Goal: Task Accomplishment & Management: Complete application form

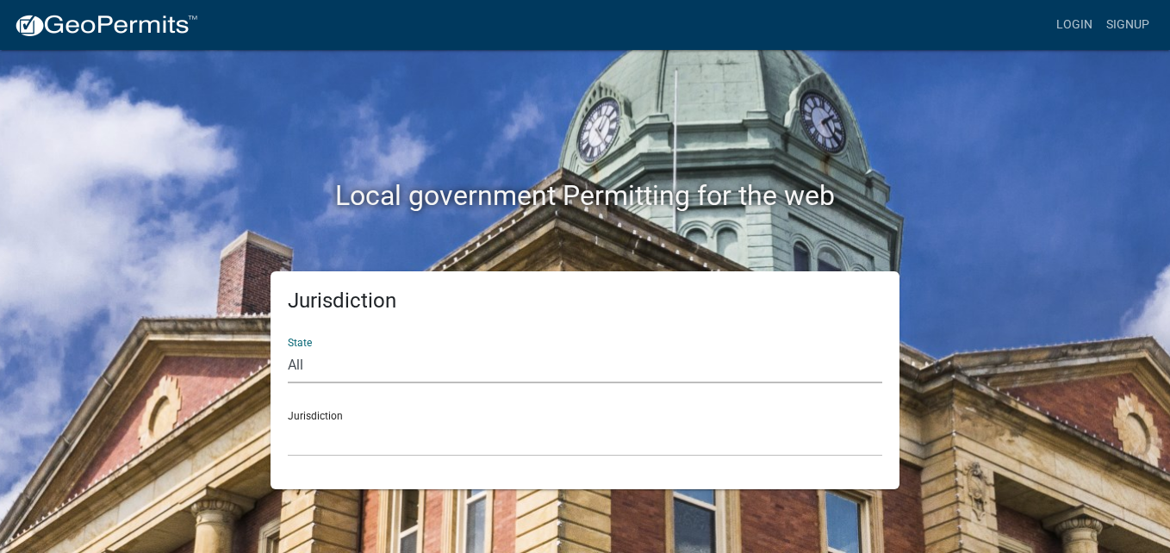
click at [317, 357] on select "All [US_STATE] [US_STATE] [US_STATE] [US_STATE] [US_STATE] [US_STATE] [US_STATE…" at bounding box center [585, 365] width 594 height 35
select select "[US_STATE]"
click at [288, 348] on select "All [US_STATE] [US_STATE] [US_STATE] [US_STATE] [US_STATE] [US_STATE] [US_STATE…" at bounding box center [585, 365] width 594 height 35
click at [312, 419] on div "Jurisdiction [GEOGRAPHIC_DATA], [US_STATE] [GEOGRAPHIC_DATA], [US_STATE] [GEOGR…" at bounding box center [585, 426] width 594 height 59
click at [333, 419] on div "Jurisdiction [GEOGRAPHIC_DATA], [US_STATE] [GEOGRAPHIC_DATA], [US_STATE] [GEOGR…" at bounding box center [585, 426] width 594 height 59
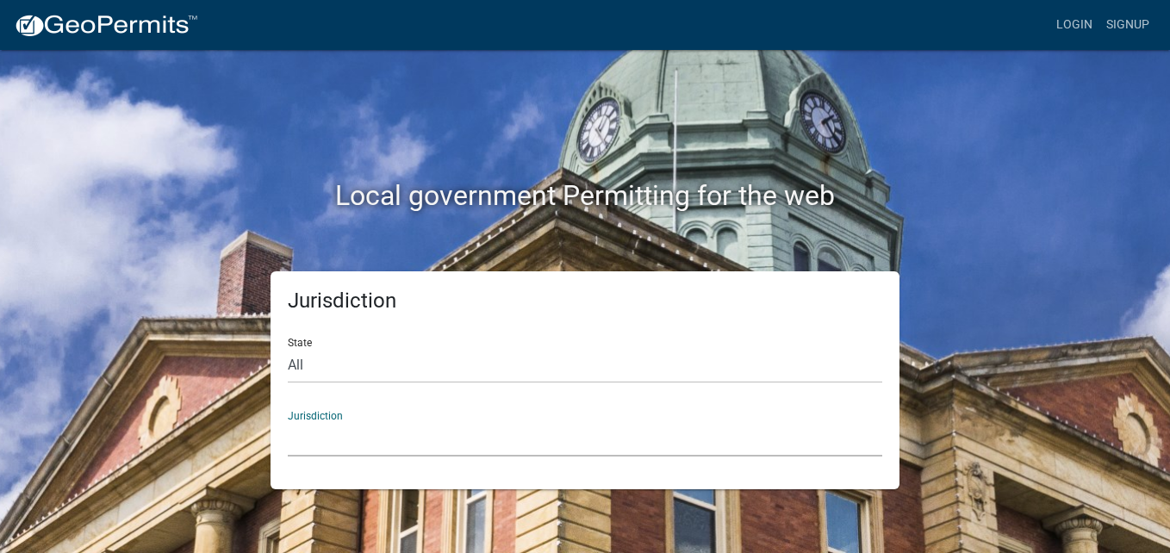
click at [331, 434] on select "[GEOGRAPHIC_DATA], [US_STATE] [GEOGRAPHIC_DATA], [US_STATE] [GEOGRAPHIC_DATA], …" at bounding box center [585, 438] width 594 height 35
click at [338, 456] on select "[GEOGRAPHIC_DATA], [US_STATE] [GEOGRAPHIC_DATA], [US_STATE] [GEOGRAPHIC_DATA], …" at bounding box center [585, 438] width 594 height 35
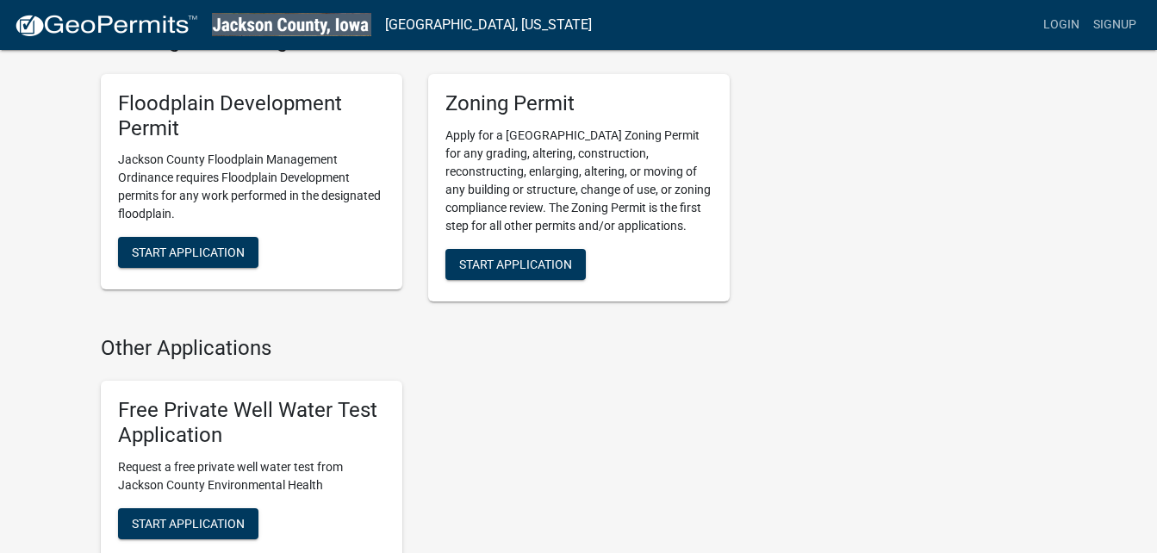
scroll to position [620, 0]
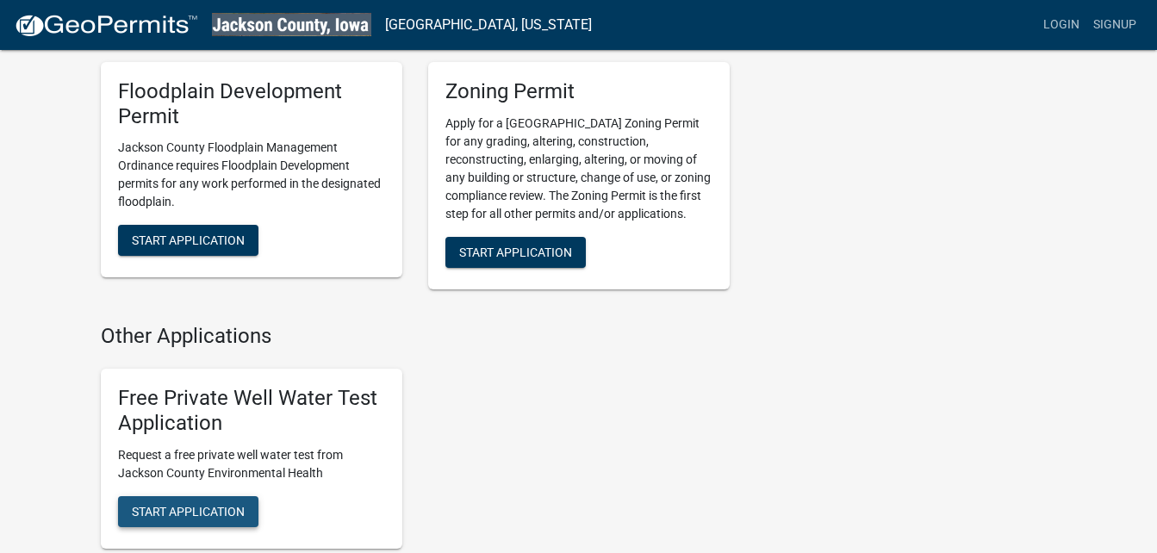
click at [214, 501] on button "Start Application" at bounding box center [188, 511] width 140 height 31
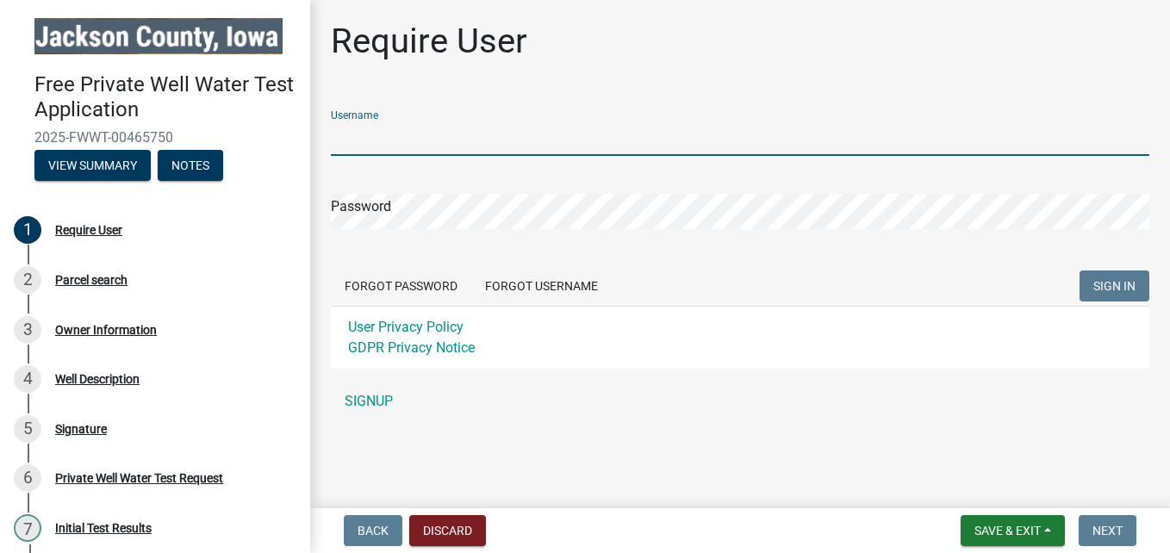
click at [364, 141] on input "Username" at bounding box center [740, 138] width 818 height 35
type input "l"
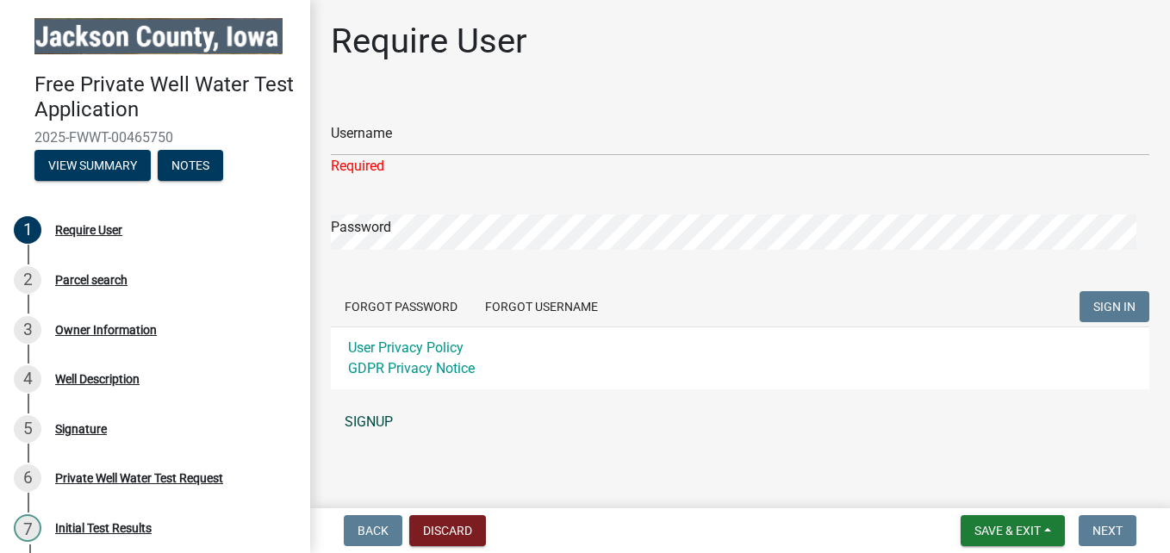
click at [363, 425] on link "SIGNUP" at bounding box center [740, 422] width 818 height 34
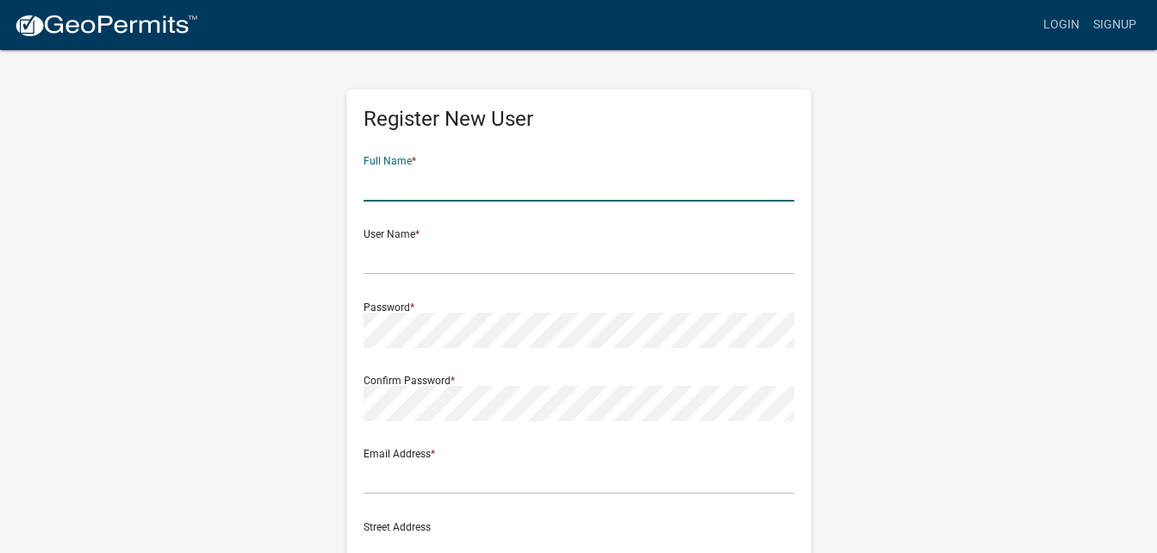
click at [398, 179] on input "text" at bounding box center [578, 183] width 431 height 35
type input "[PERSON_NAME]"
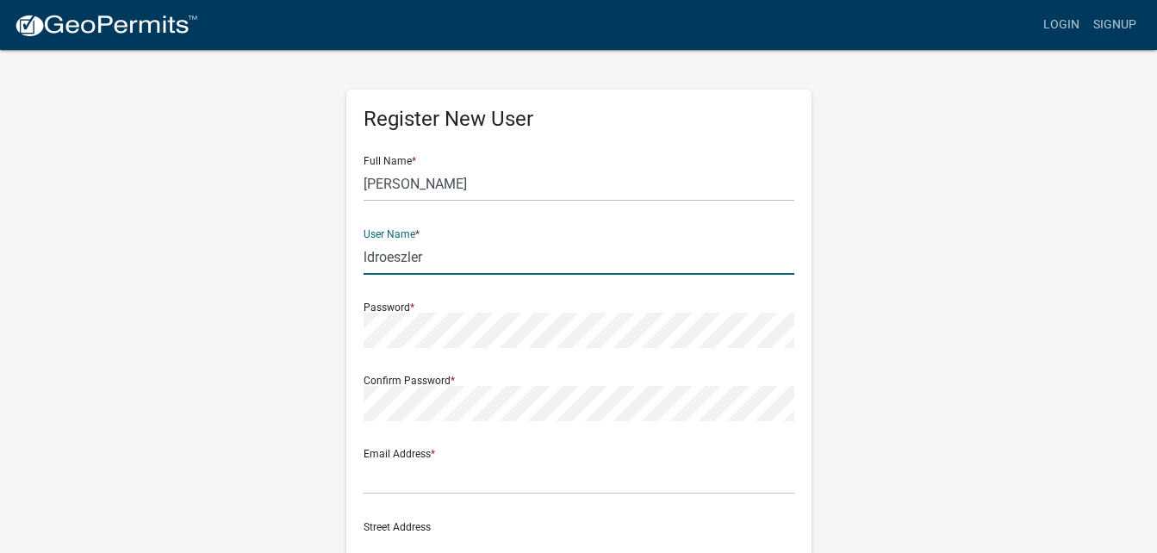
type input "ldroeszler"
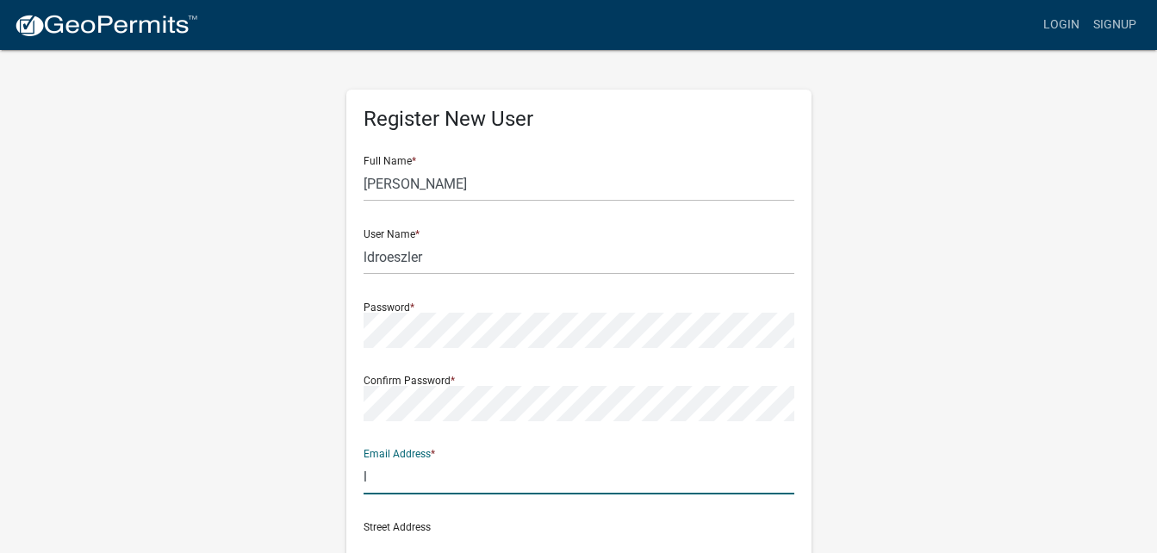
type input "[EMAIL_ADDRESS][DOMAIN_NAME]"
type input "[STREET_ADDRESS]"
type input "[PERSON_NAME]"
type input "IA"
type input "52032"
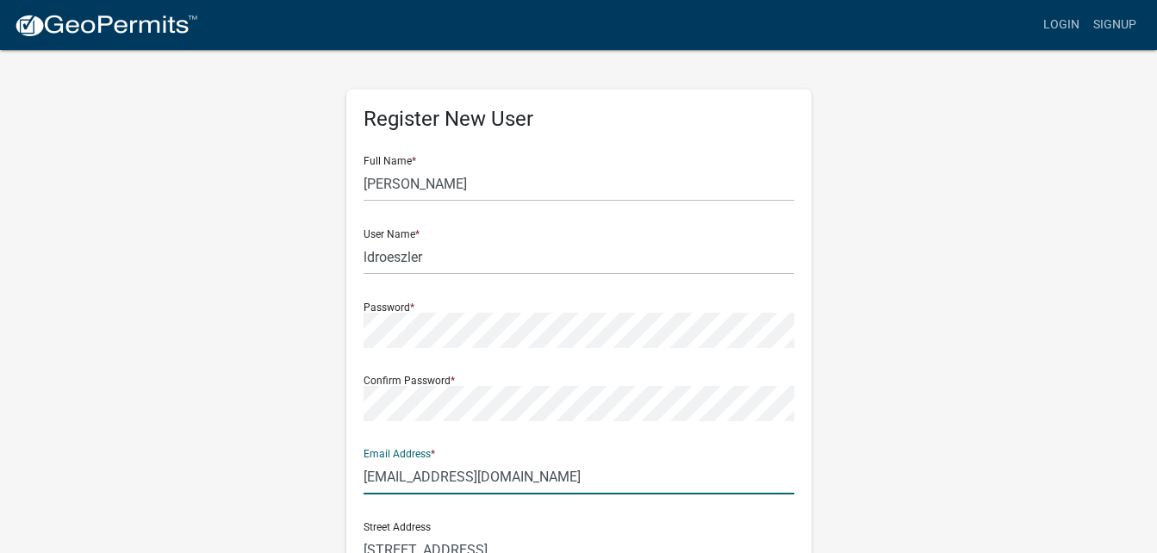
type input "5635906527"
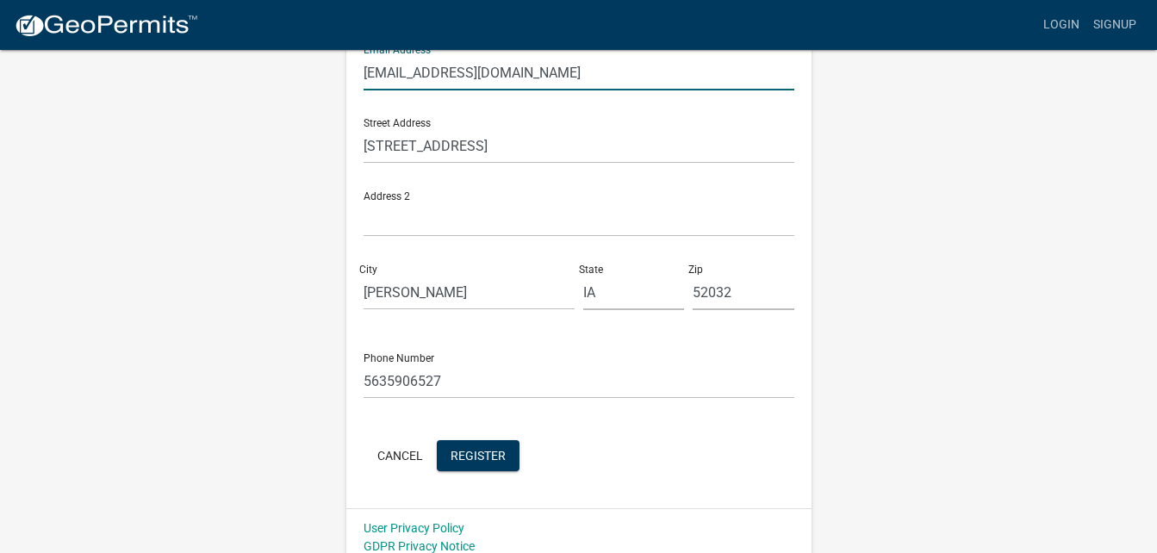
scroll to position [417, 0]
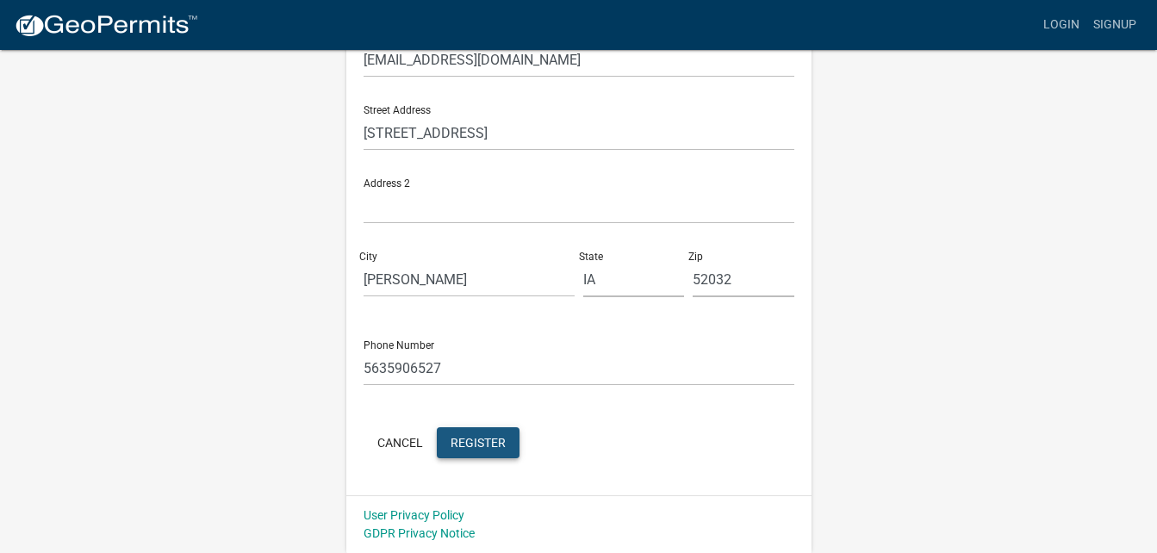
click at [472, 439] on span "Register" at bounding box center [477, 442] width 55 height 14
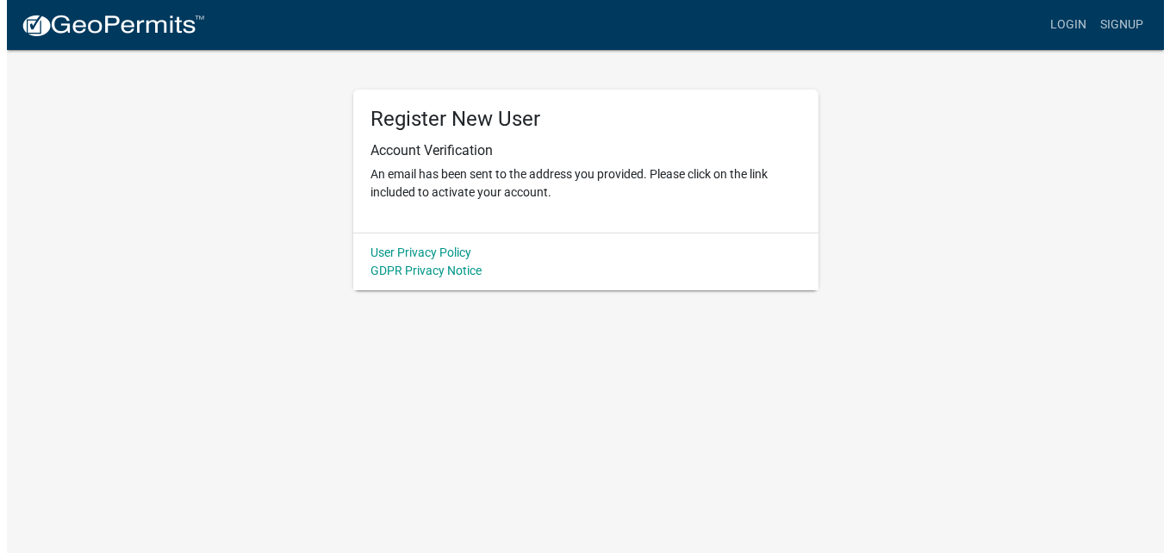
scroll to position [0, 0]
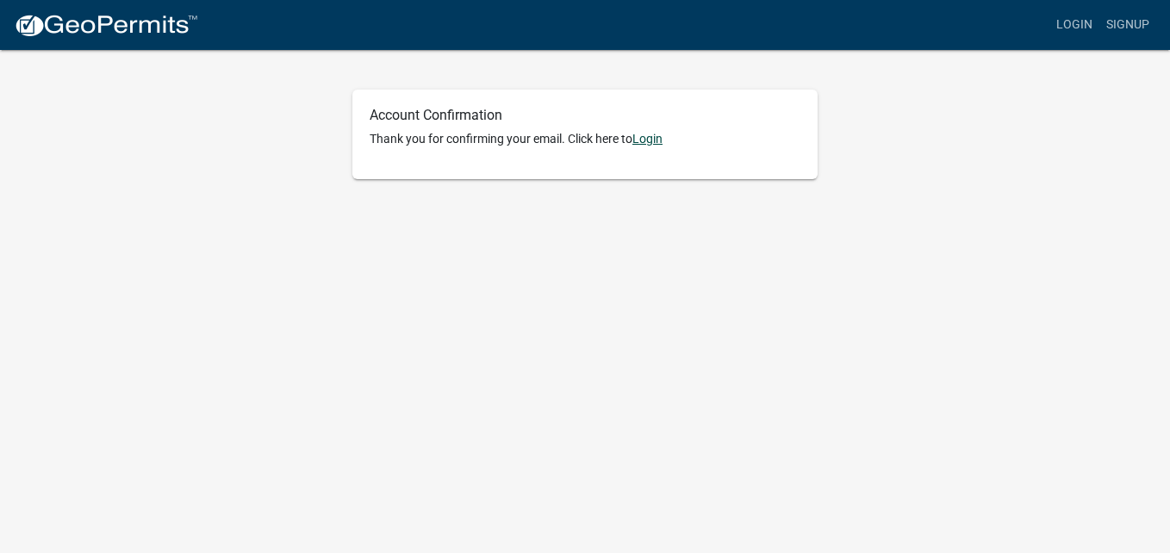
click at [649, 142] on link "Login" at bounding box center [647, 139] width 30 height 14
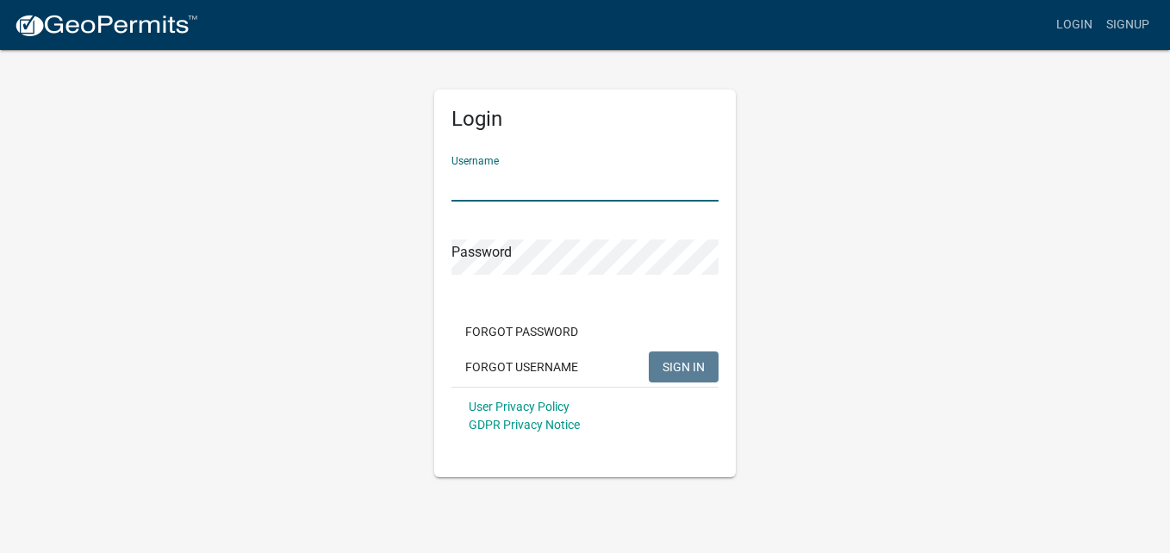
click at [535, 171] on input "Username" at bounding box center [584, 183] width 267 height 35
type input "ldroeszler"
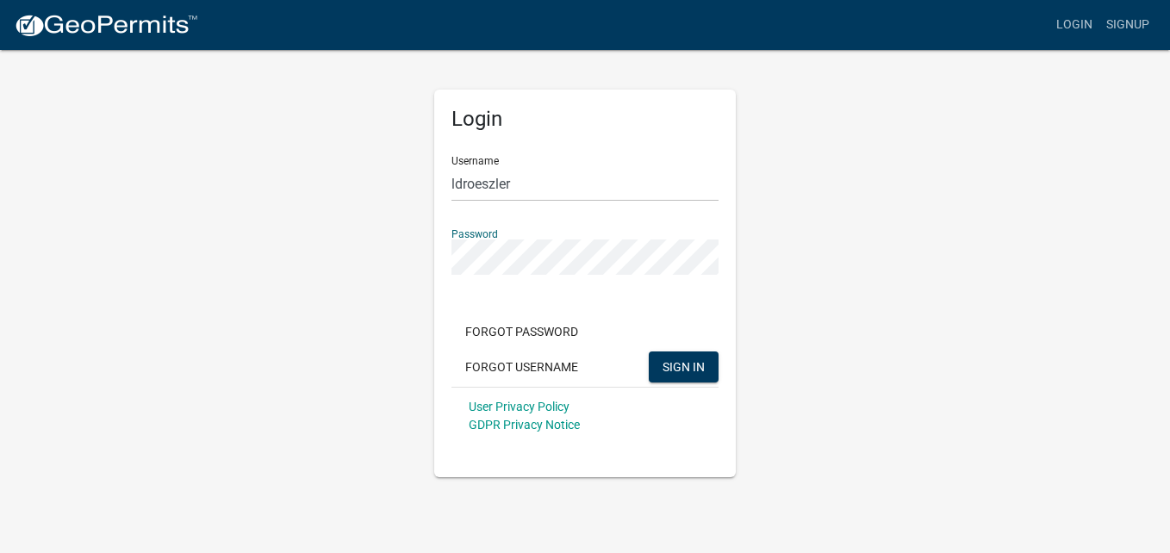
click at [649, 351] on button "SIGN IN" at bounding box center [684, 366] width 70 height 31
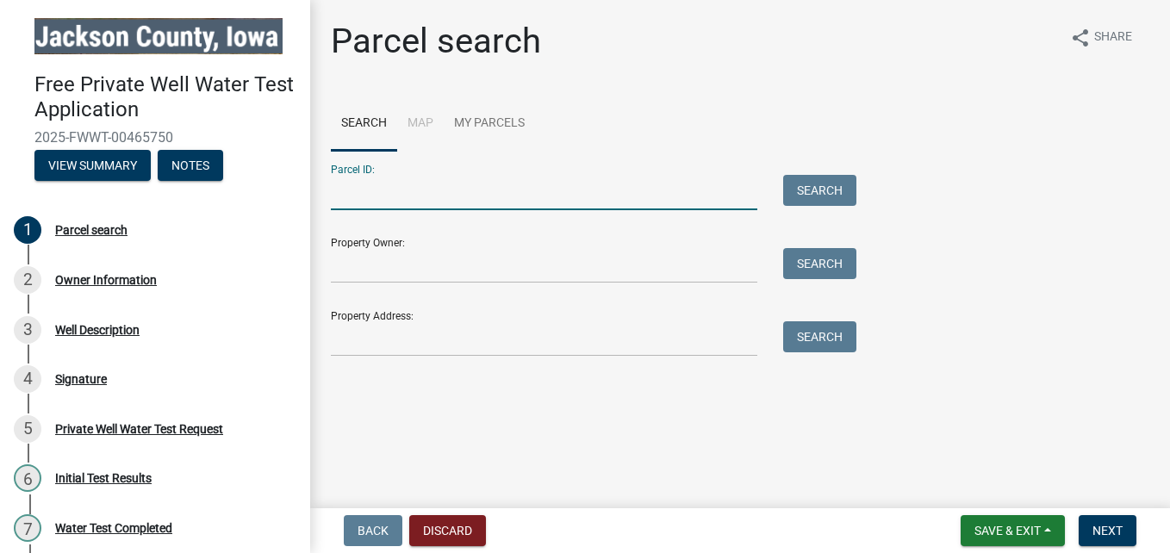
click at [386, 192] on input "Parcel ID:" at bounding box center [544, 192] width 426 height 35
click at [351, 202] on input "Parcel ID:" at bounding box center [544, 192] width 426 height 35
click at [397, 201] on input "Parcel ID:" at bounding box center [544, 192] width 426 height 35
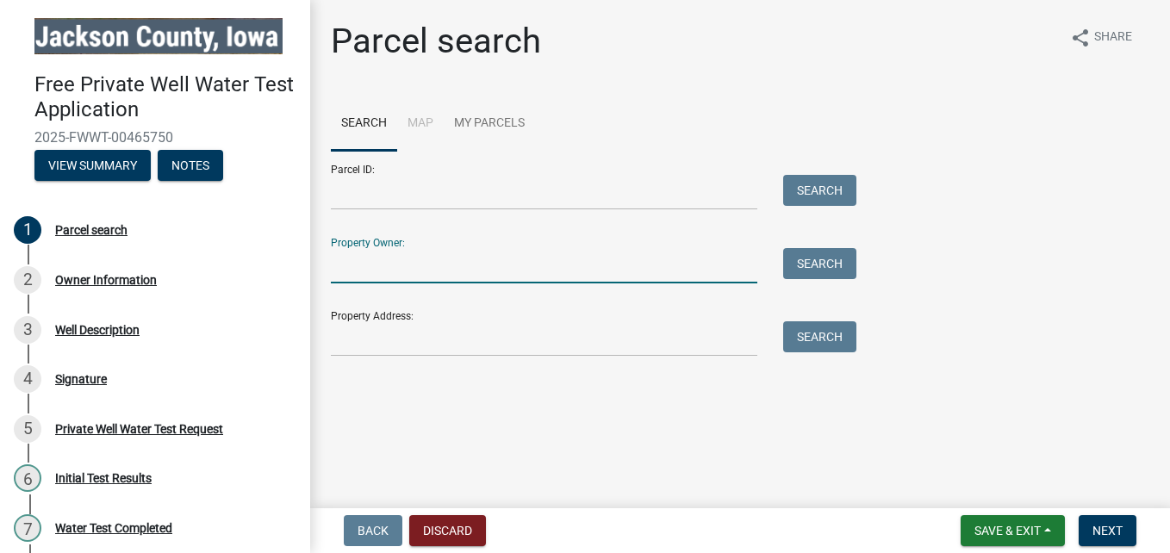
click at [349, 274] on input "Property Owner:" at bounding box center [544, 265] width 426 height 35
type input "Mark & Lisa Droeszler"
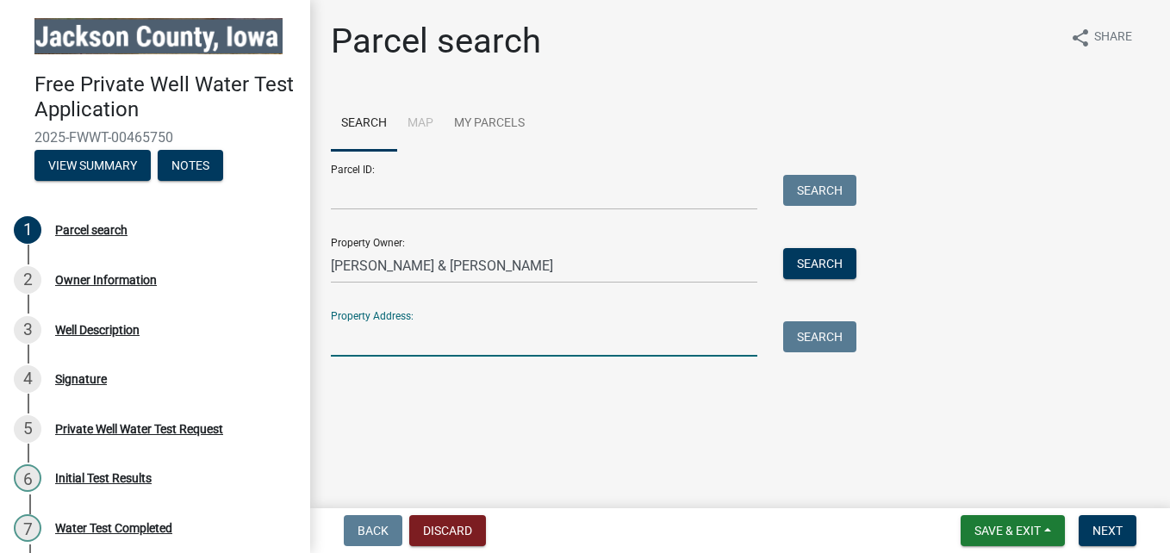
click at [366, 326] on input "Property Address:" at bounding box center [544, 338] width 426 height 35
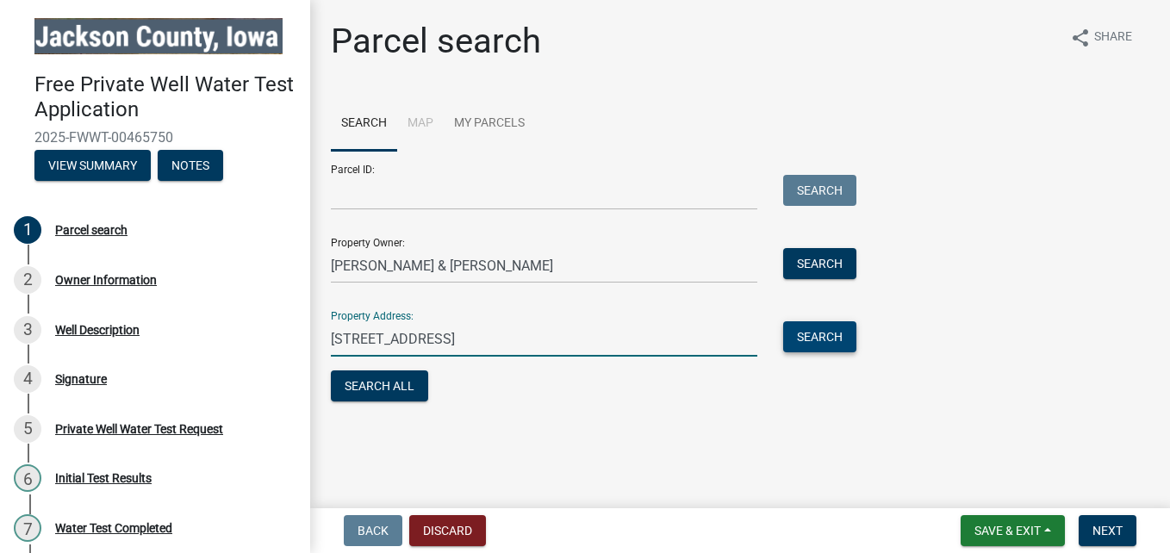
type input "1327 W. Bellevue Cascade Road"
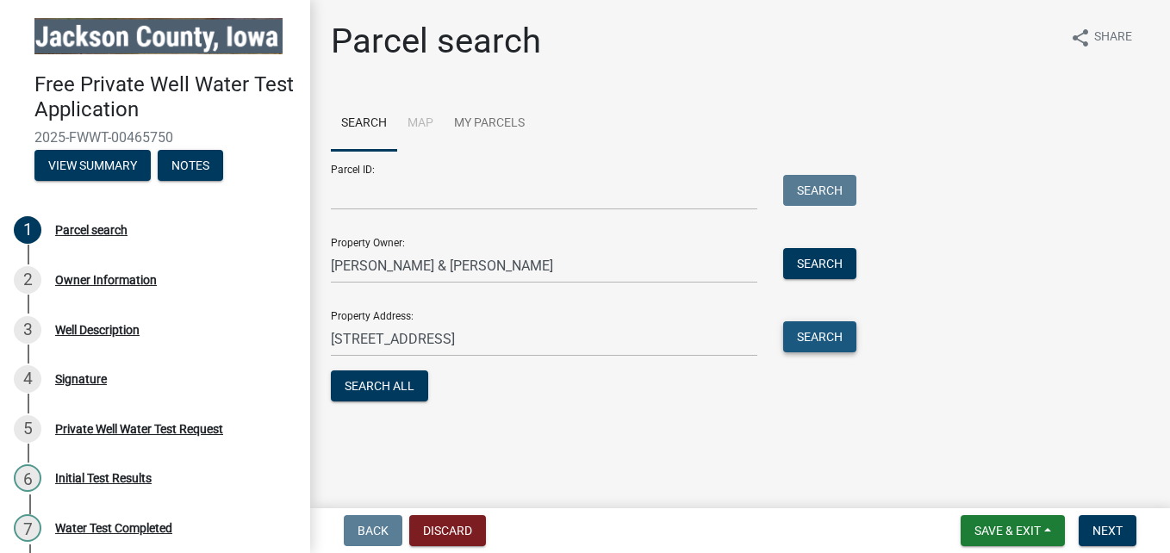
click at [804, 340] on button "Search" at bounding box center [819, 336] width 73 height 31
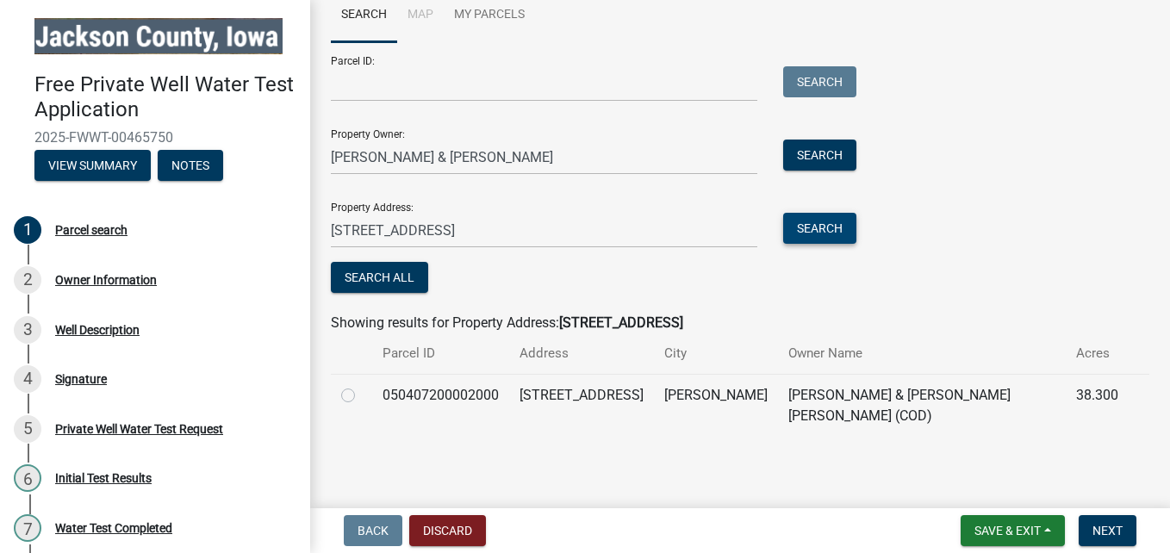
scroll to position [111, 0]
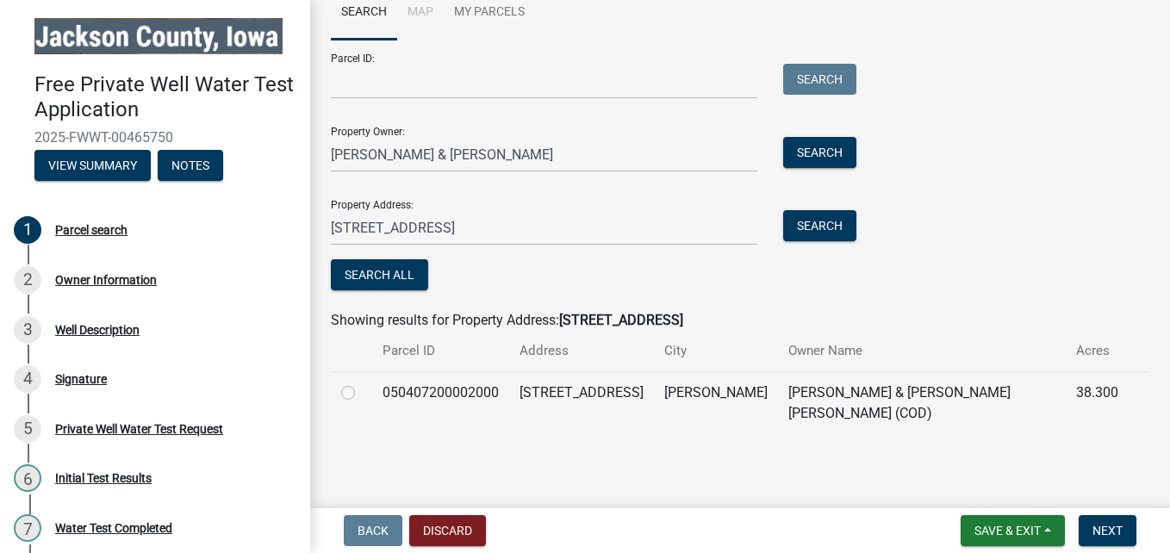
click at [362, 382] on label at bounding box center [362, 382] width 0 height 0
click at [362, 392] on input "radio" at bounding box center [367, 387] width 11 height 11
radio input "true"
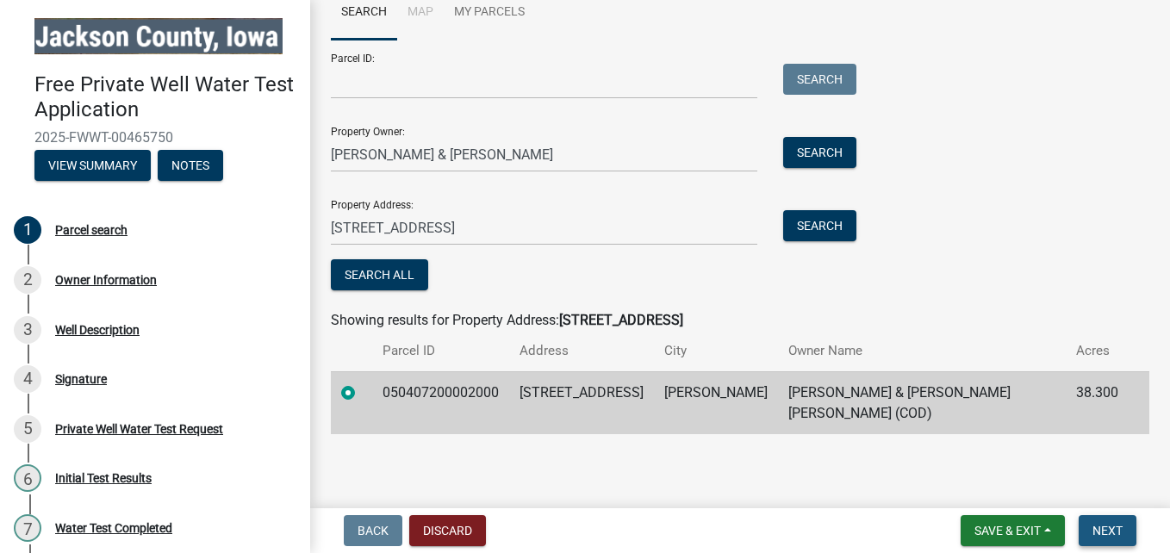
click at [1095, 531] on span "Next" at bounding box center [1107, 531] width 30 height 14
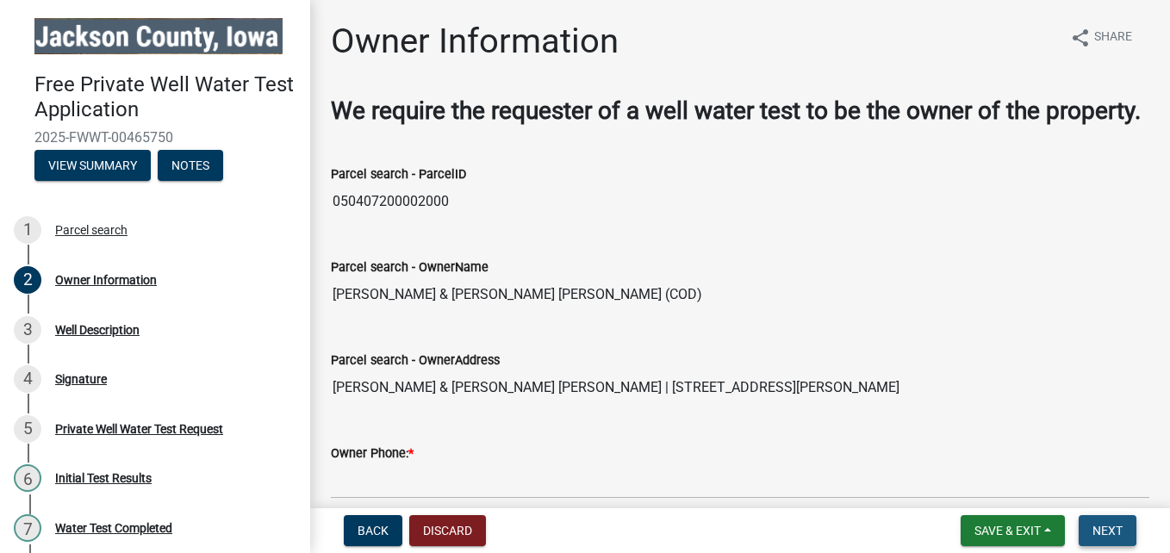
click at [1102, 537] on span "Next" at bounding box center [1107, 531] width 30 height 14
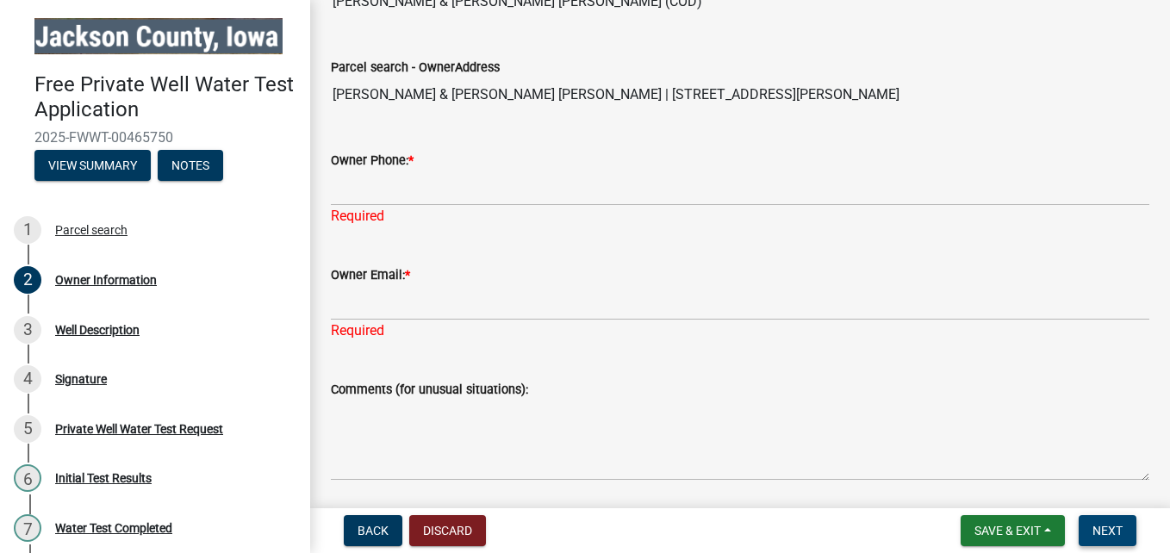
scroll to position [299, 0]
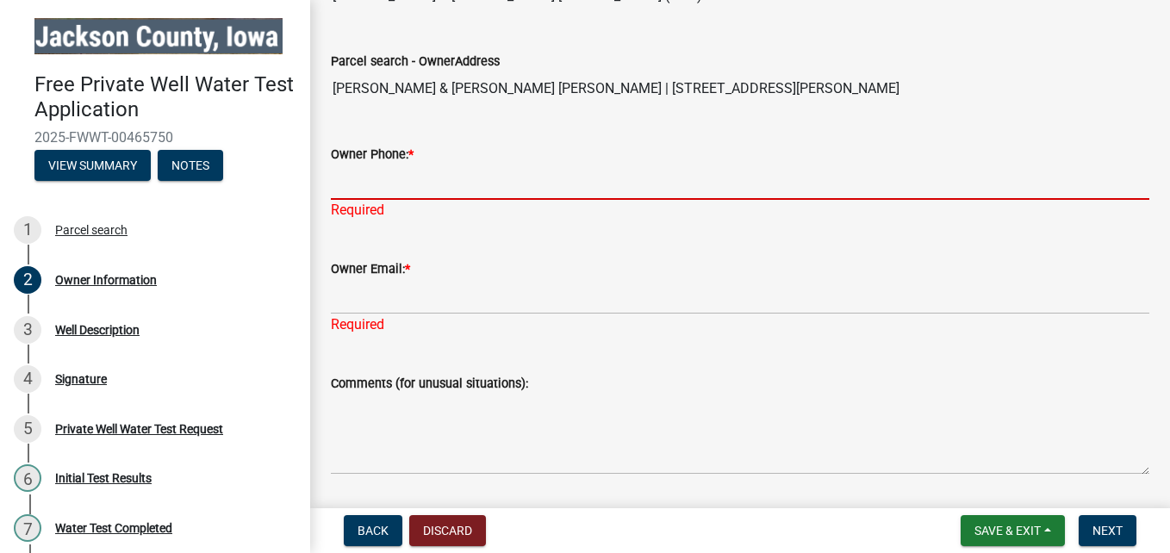
click at [365, 200] on input "Owner Phone: *" at bounding box center [740, 181] width 818 height 35
type input "5635906527"
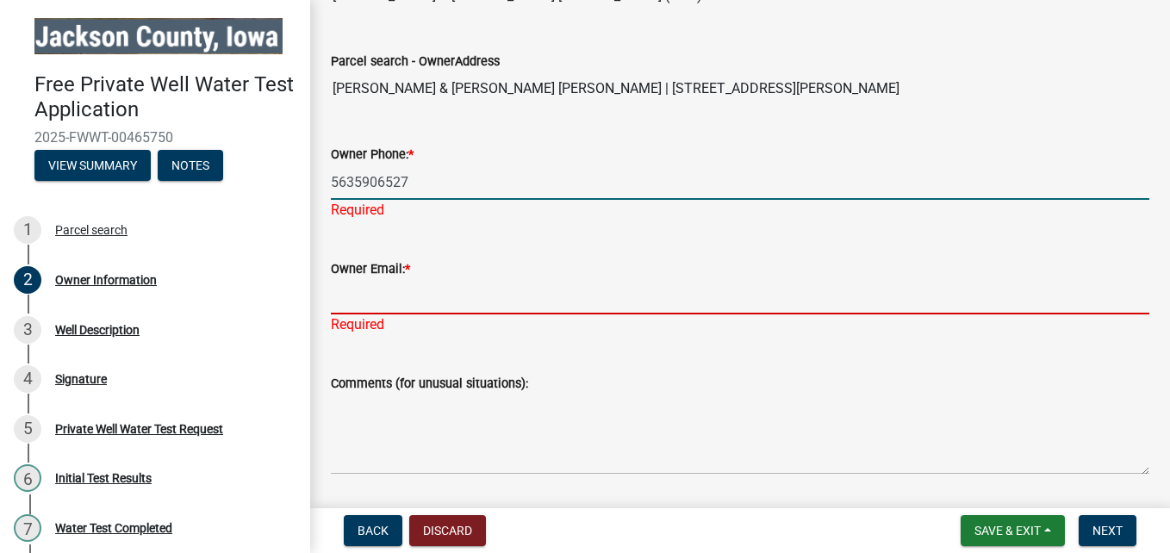
type input "[EMAIL_ADDRESS][DOMAIN_NAME]"
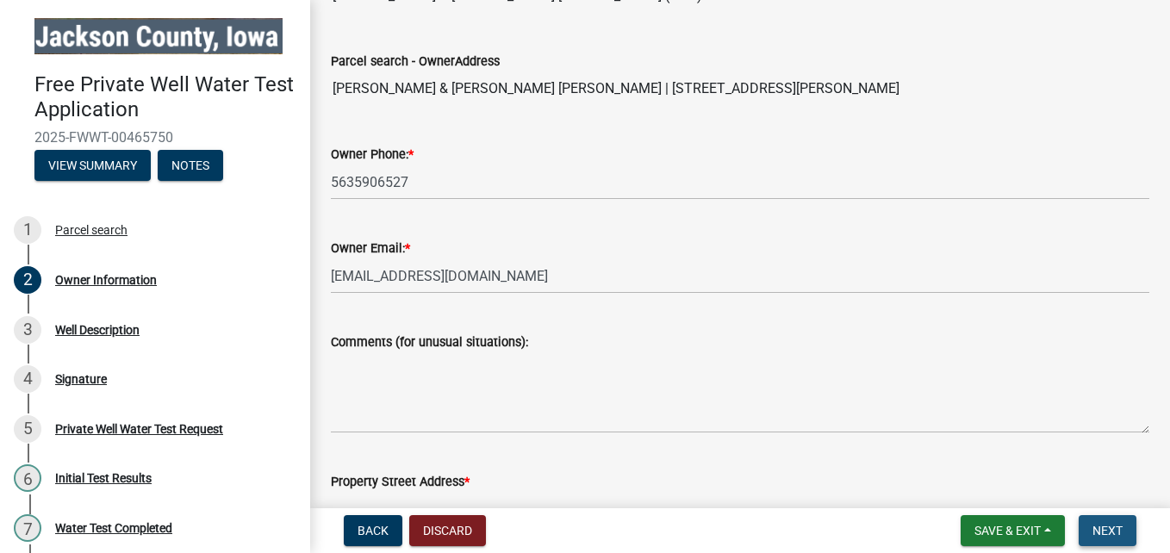
click at [1092, 529] on span "Next" at bounding box center [1107, 531] width 30 height 14
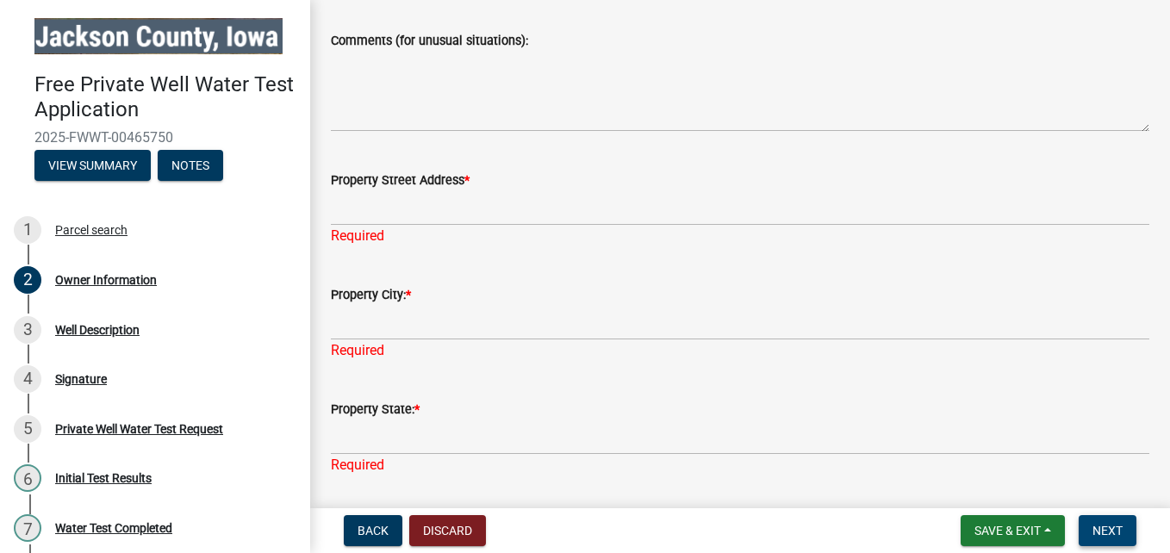
scroll to position [609, 0]
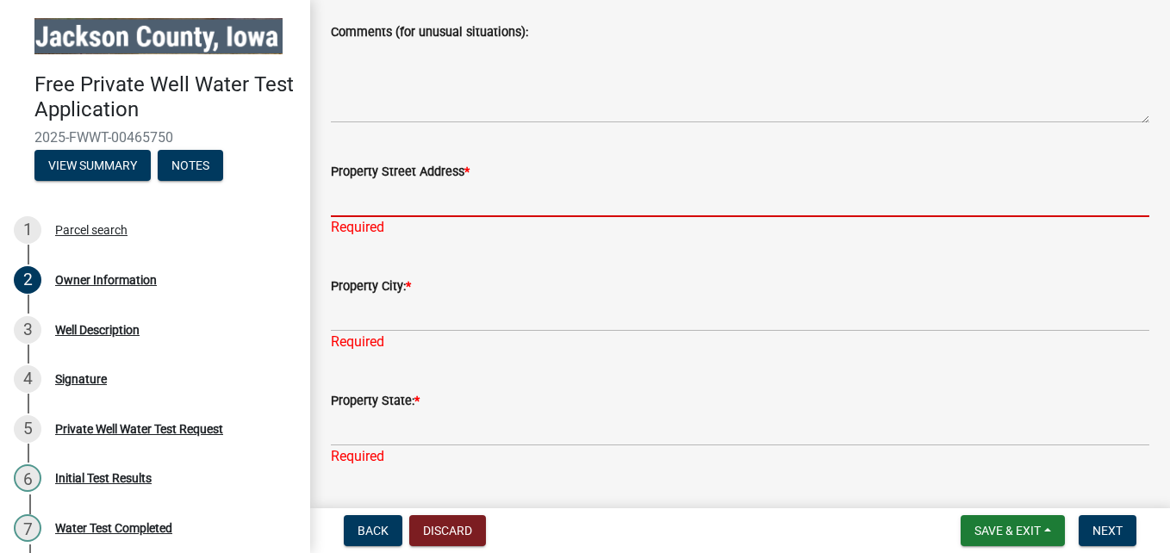
click at [386, 217] on input "Property Street Address *" at bounding box center [740, 199] width 818 height 35
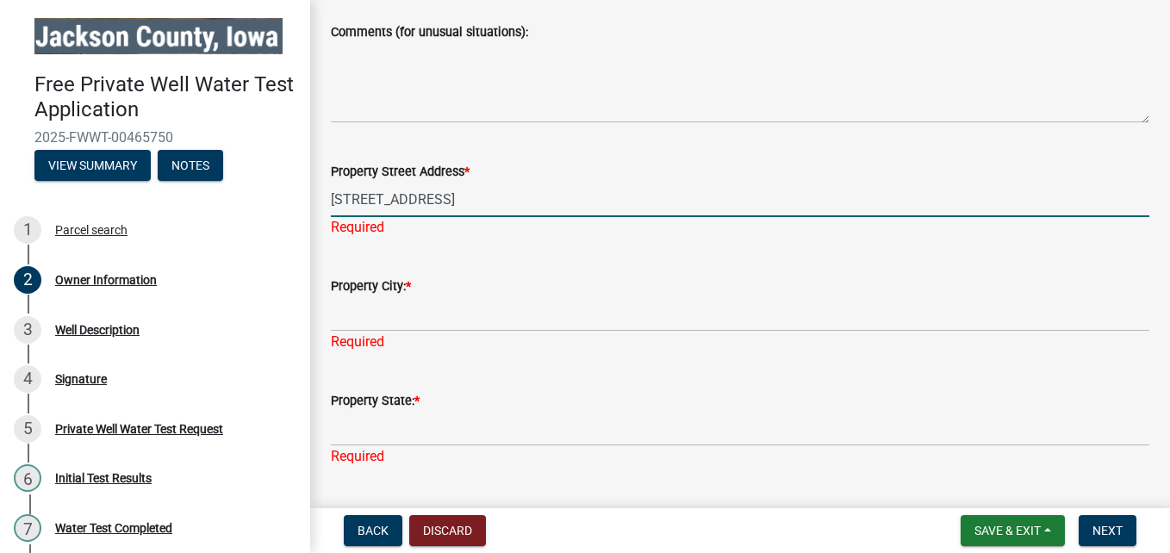
type input "1327 W. Bellevue Cascade Road"
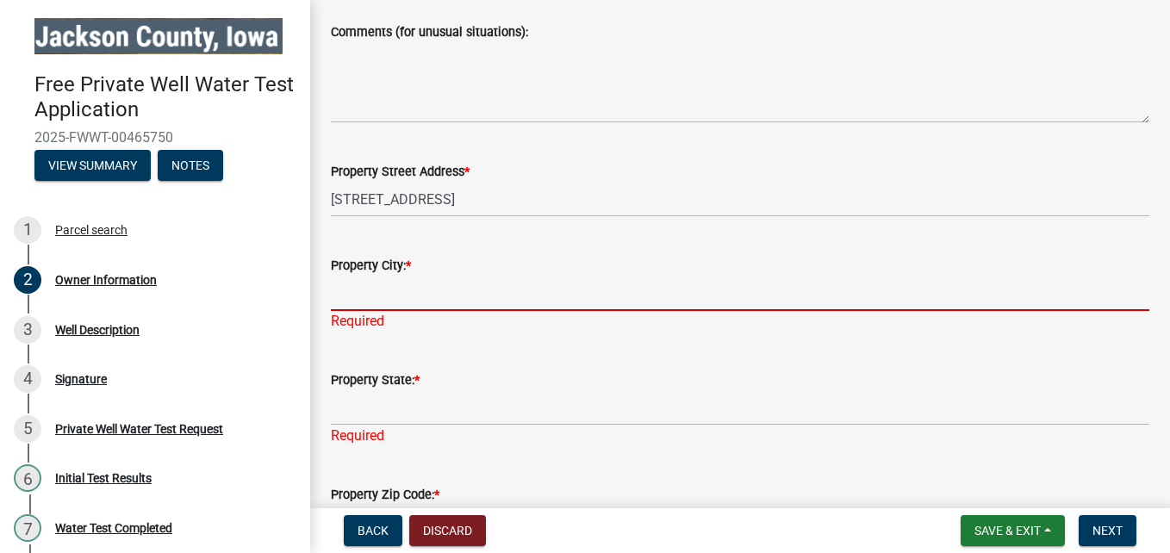
click at [370, 332] on div "Property City: * Required" at bounding box center [740, 281] width 818 height 101
type input "[PERSON_NAME]"
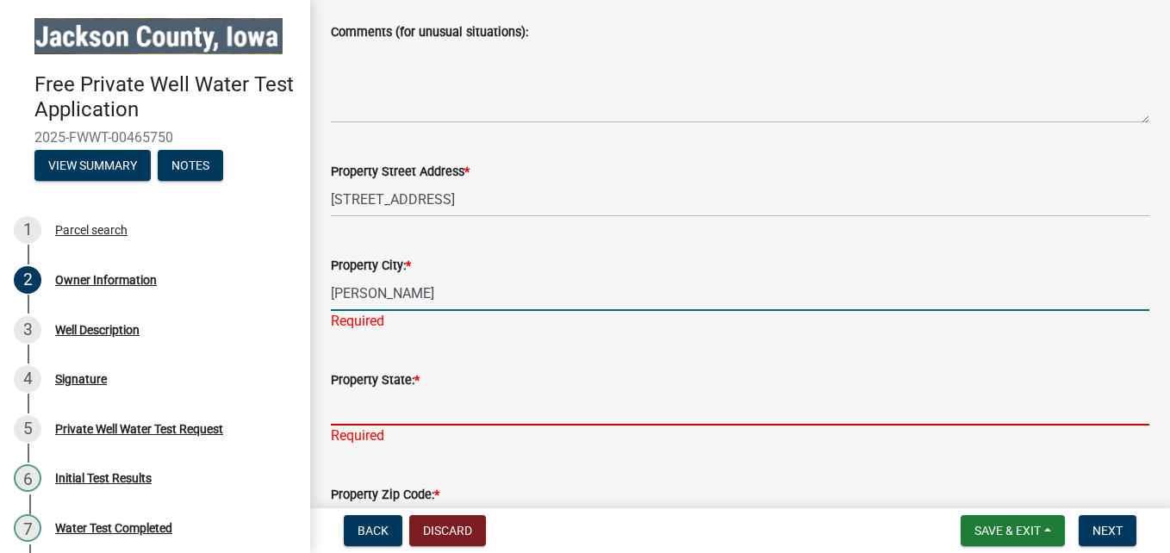
type input "IA"
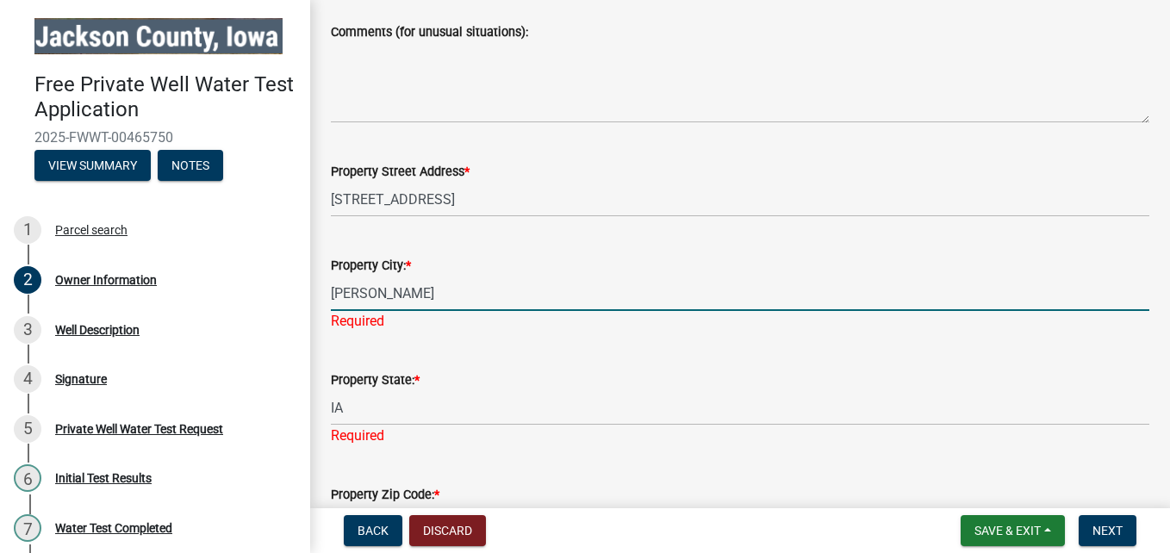
type input "52032"
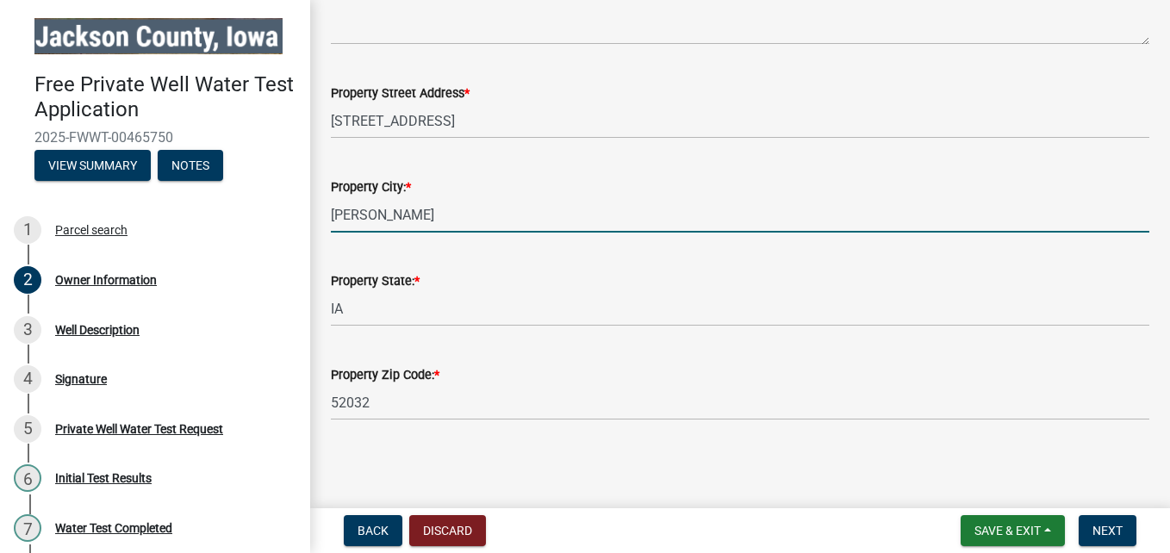
scroll to position [716, 0]
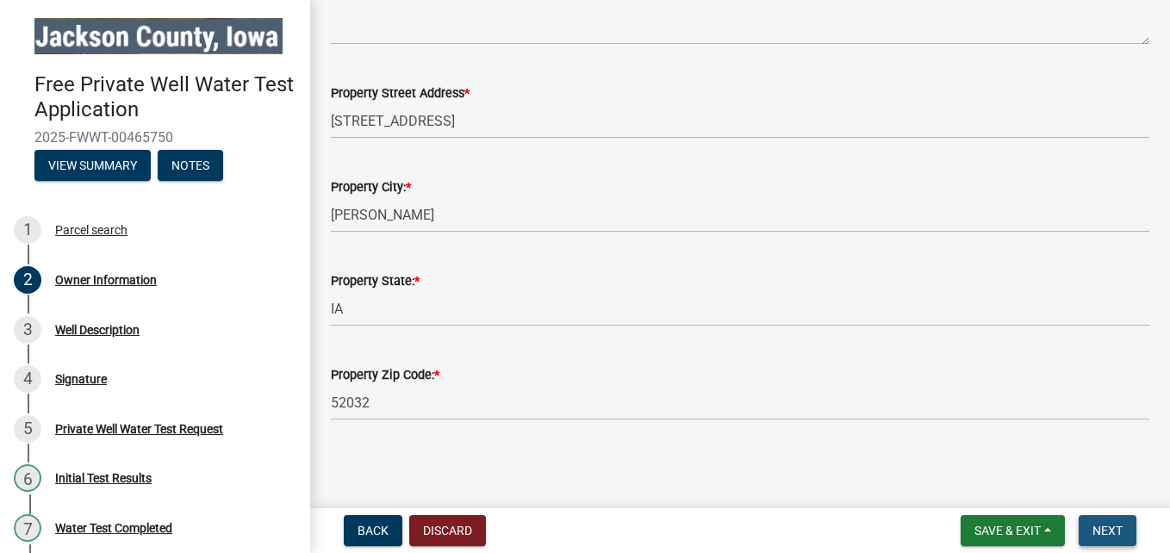
click at [1121, 527] on span "Next" at bounding box center [1107, 531] width 30 height 14
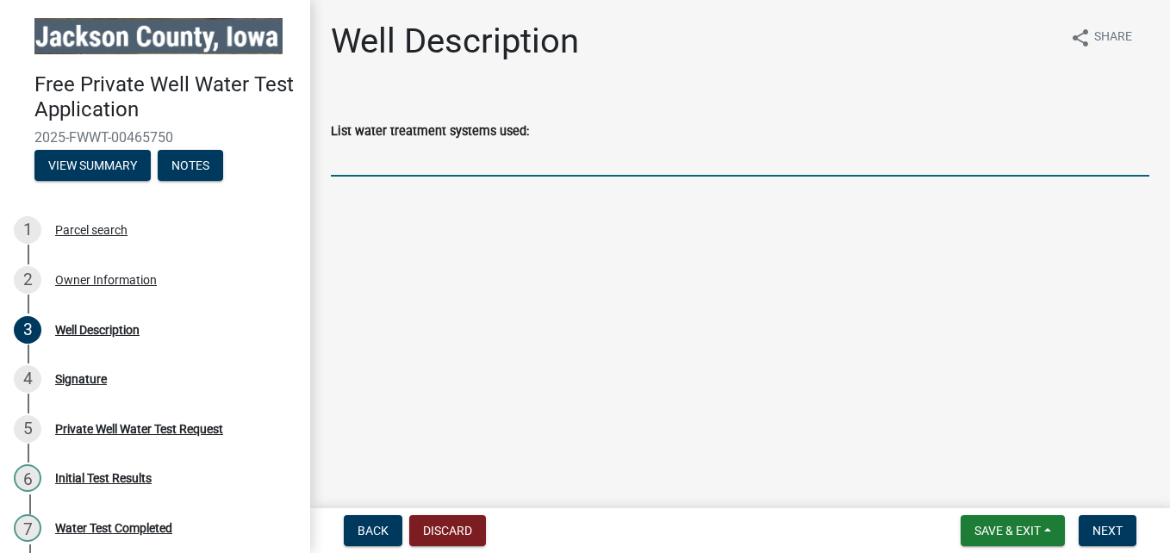
click at [375, 170] on input "List water treatment systems used:" at bounding box center [740, 158] width 818 height 35
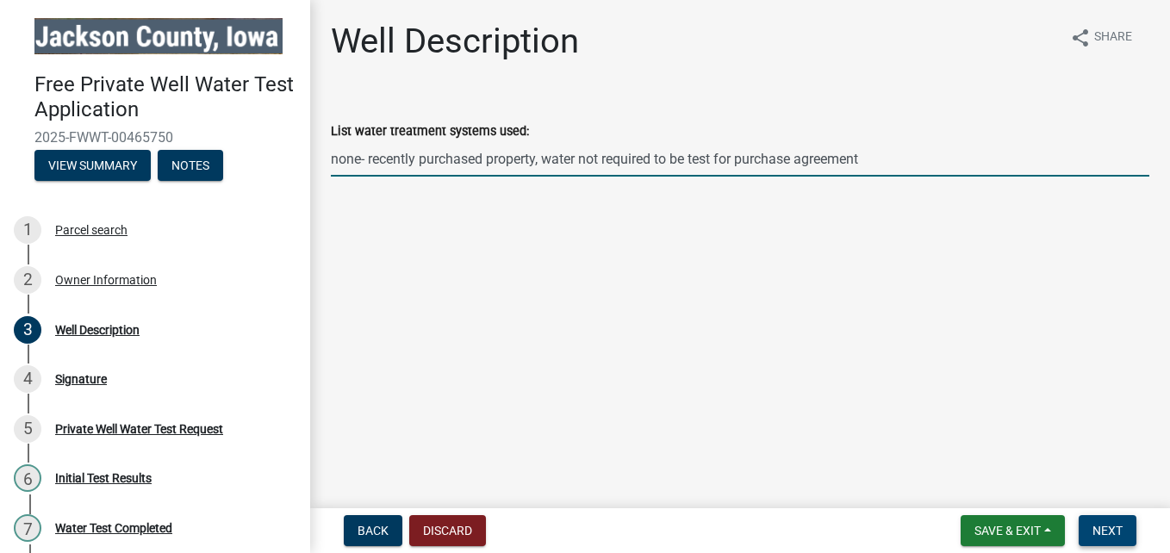
type input "none- recently purchased property, water not required to be test for purchase a…"
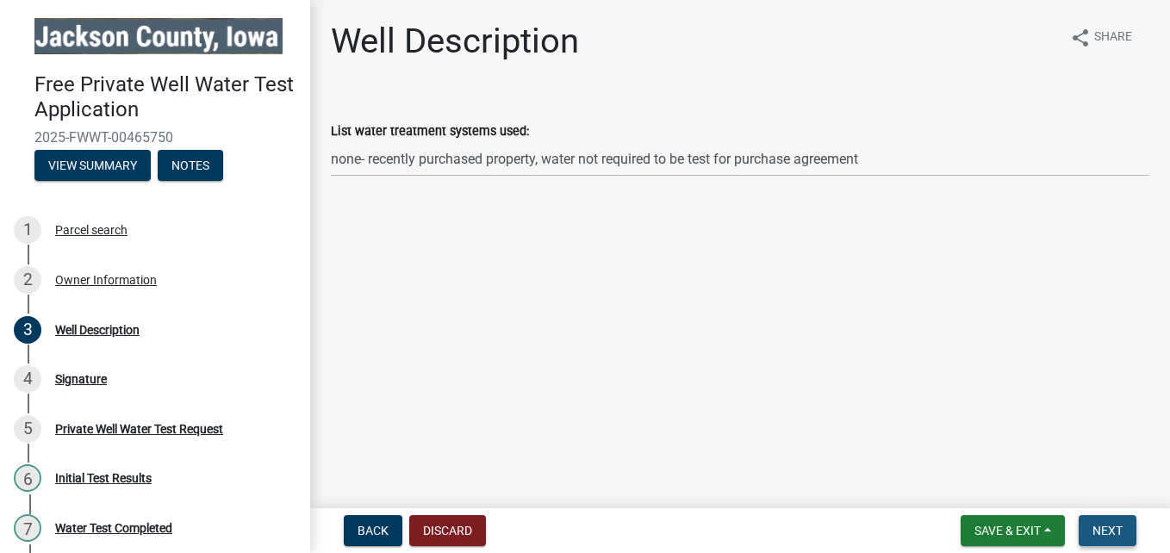
click at [1098, 524] on span "Next" at bounding box center [1107, 531] width 30 height 14
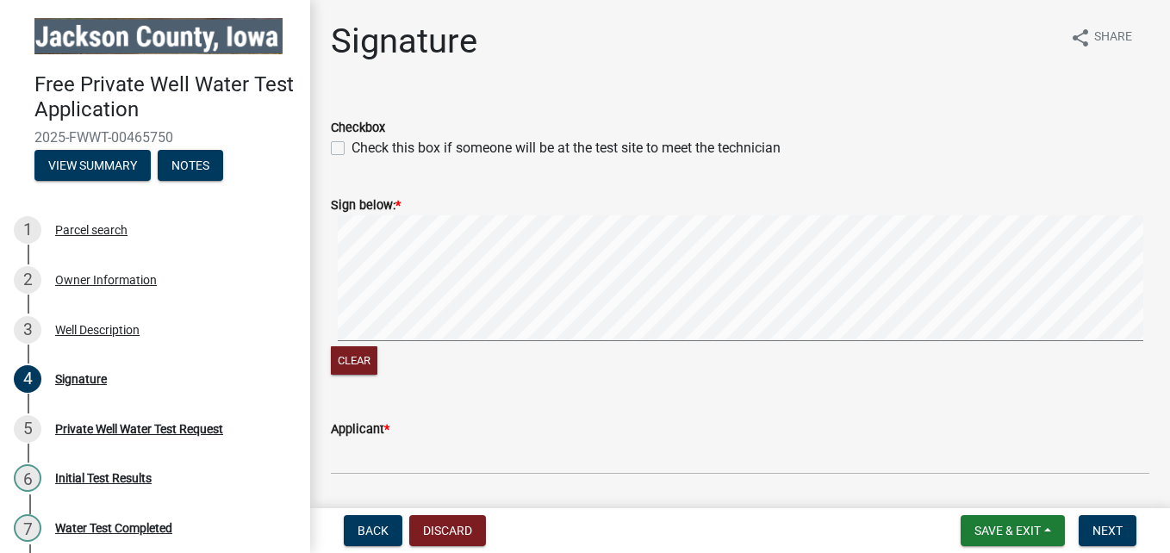
click at [351, 148] on label "Check this box if someone will be at the test site to meet the technician" at bounding box center [565, 148] width 429 height 21
click at [351, 148] on input "Check this box if someone will be at the test site to meet the technician" at bounding box center [356, 143] width 11 height 11
checkbox input "true"
click at [355, 366] on button "Clear" at bounding box center [354, 360] width 47 height 28
click at [354, 351] on button "Clear" at bounding box center [354, 360] width 47 height 28
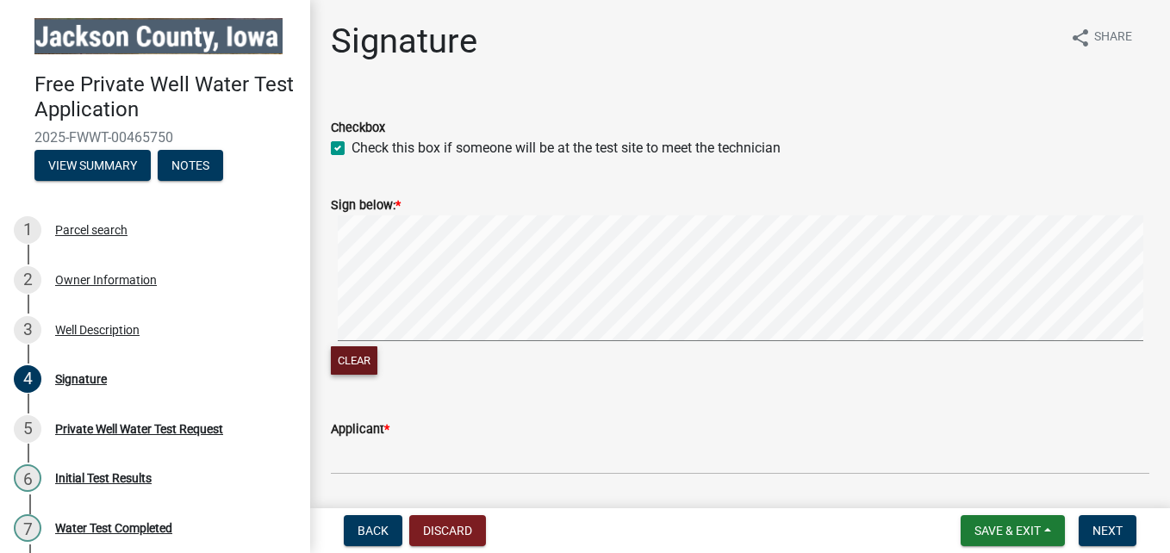
click at [345, 357] on div "Clear" at bounding box center [740, 297] width 818 height 164
click at [345, 357] on button "Clear" at bounding box center [354, 360] width 47 height 28
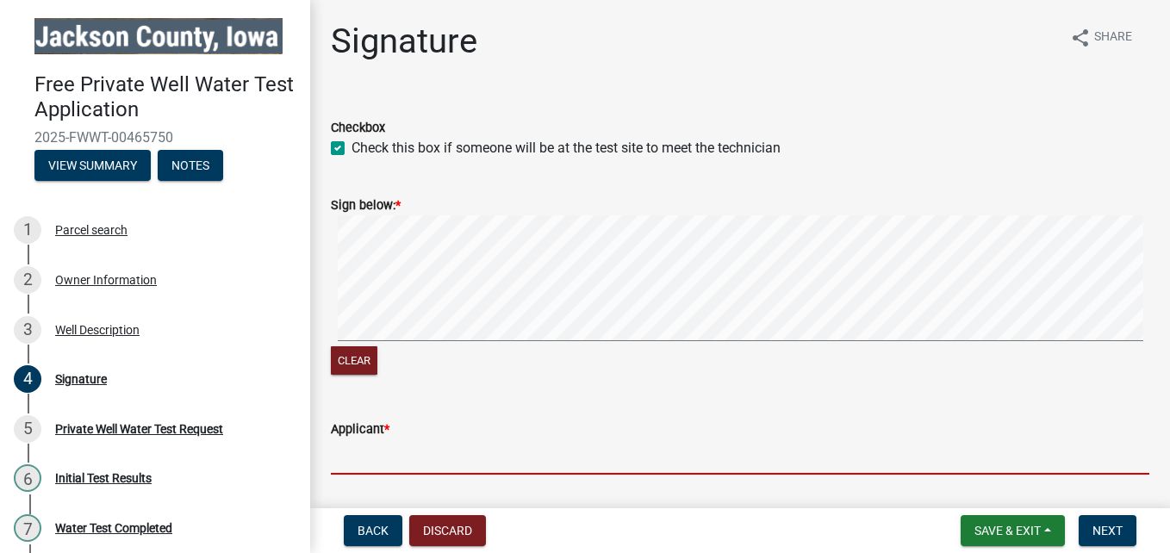
click at [356, 453] on input "Applicant *" at bounding box center [740, 456] width 818 height 35
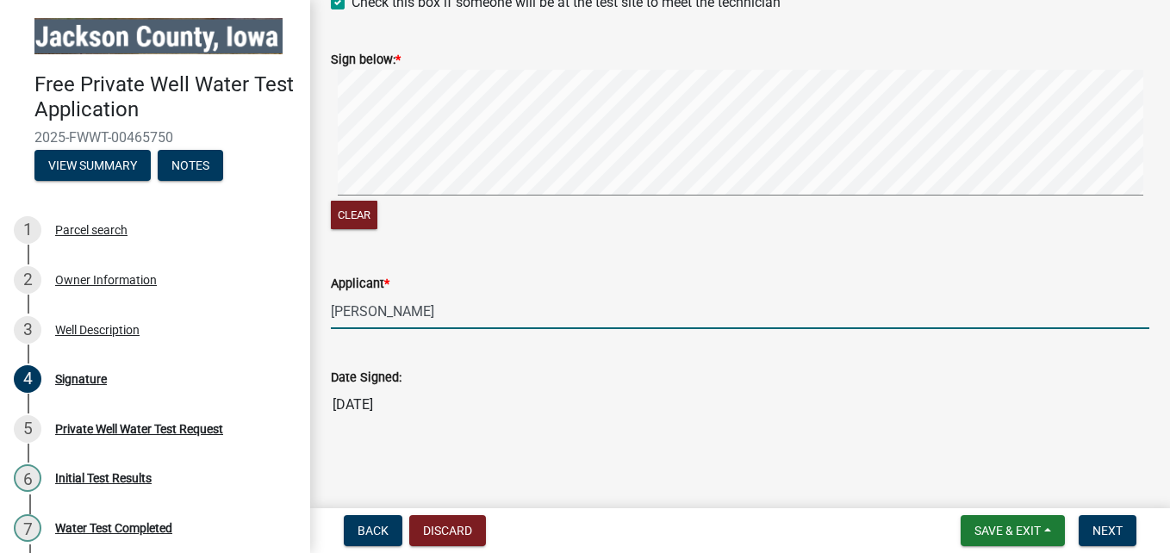
scroll to position [147, 0]
type input "Lisa Droeszler"
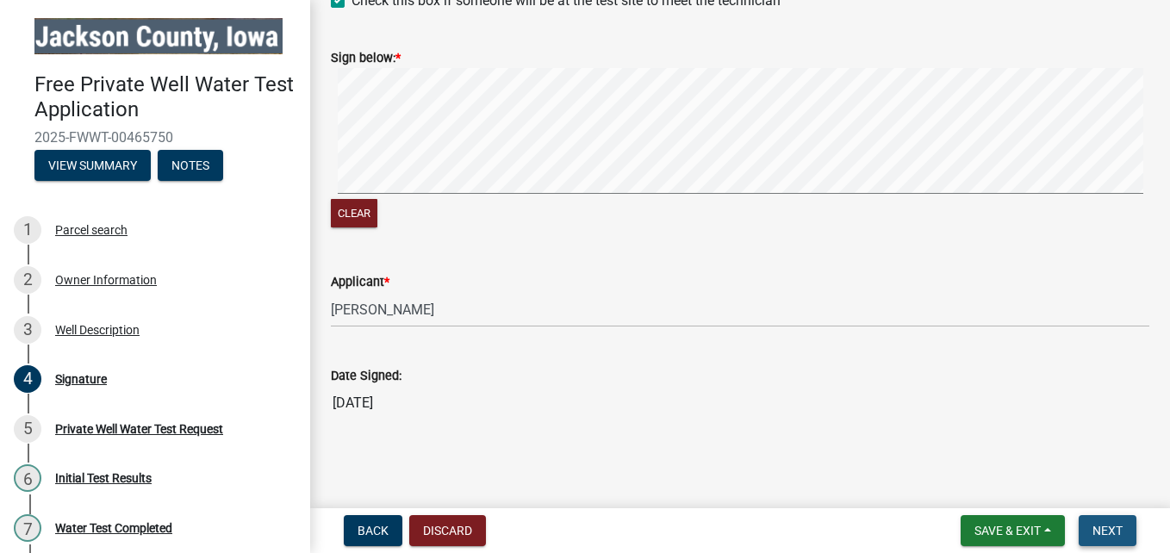
click at [1106, 528] on span "Next" at bounding box center [1107, 531] width 30 height 14
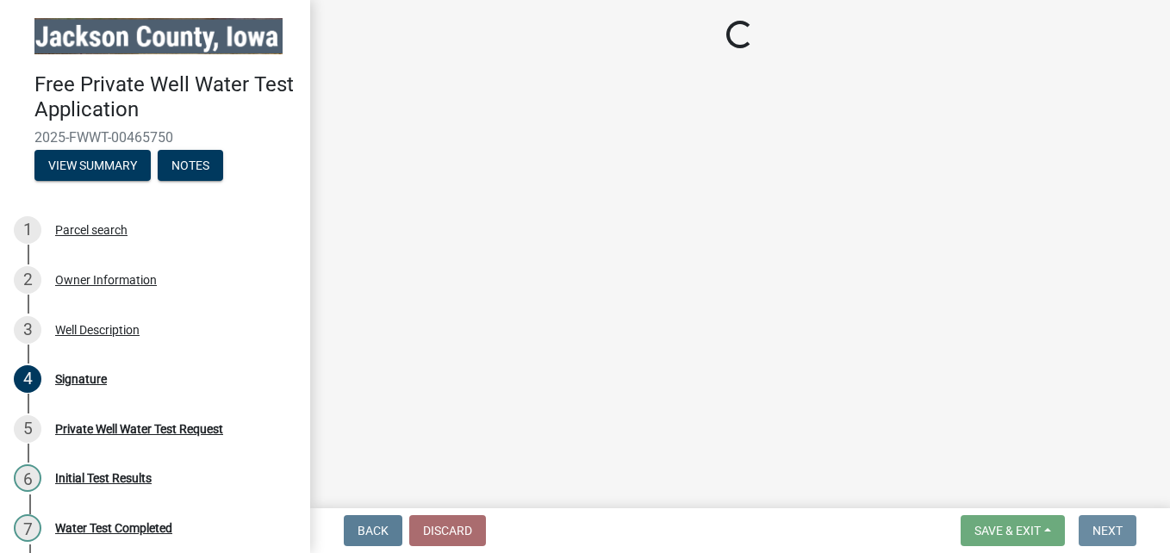
scroll to position [0, 0]
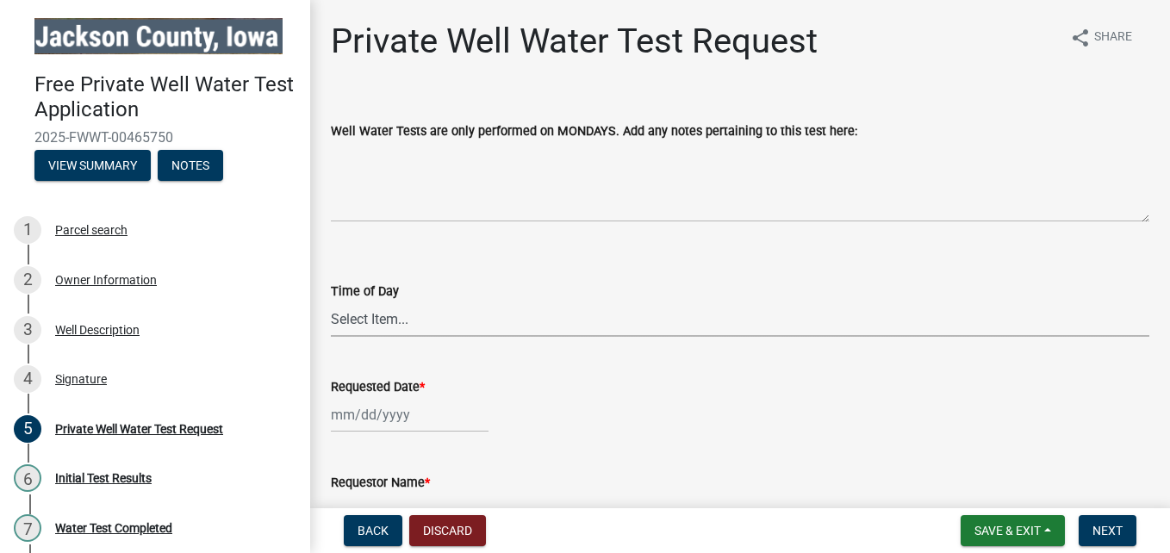
click at [352, 323] on select "Select Item... AM PM" at bounding box center [740, 318] width 818 height 35
click at [331, 301] on select "Select Item... AM PM" at bounding box center [740, 318] width 818 height 35
select select "203f66f9-1146-4c03-8286-bc7632bf4236"
click at [343, 423] on div at bounding box center [410, 414] width 158 height 35
select select "8"
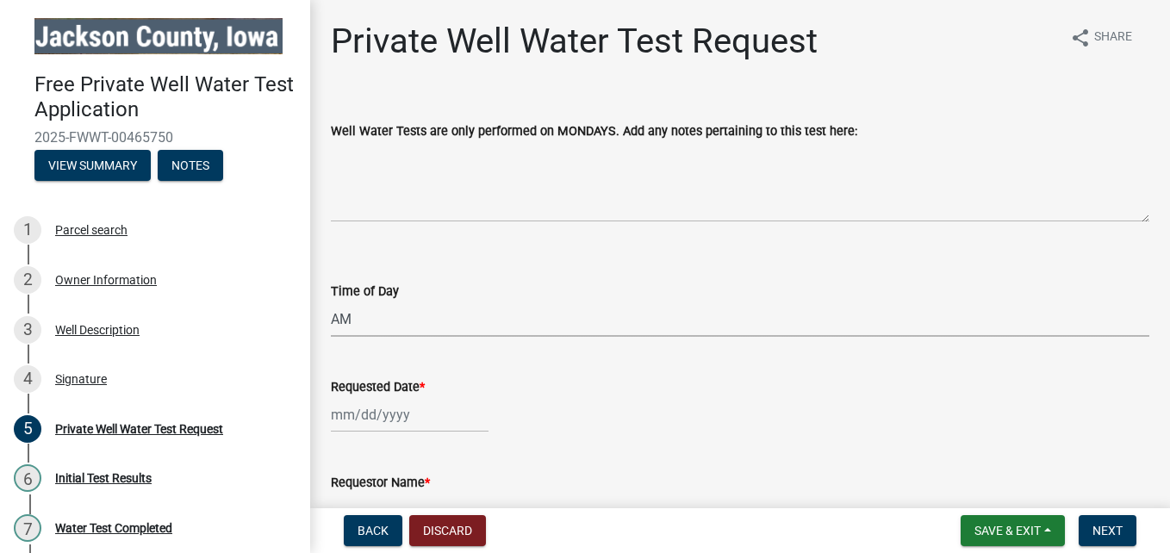
select select "2025"
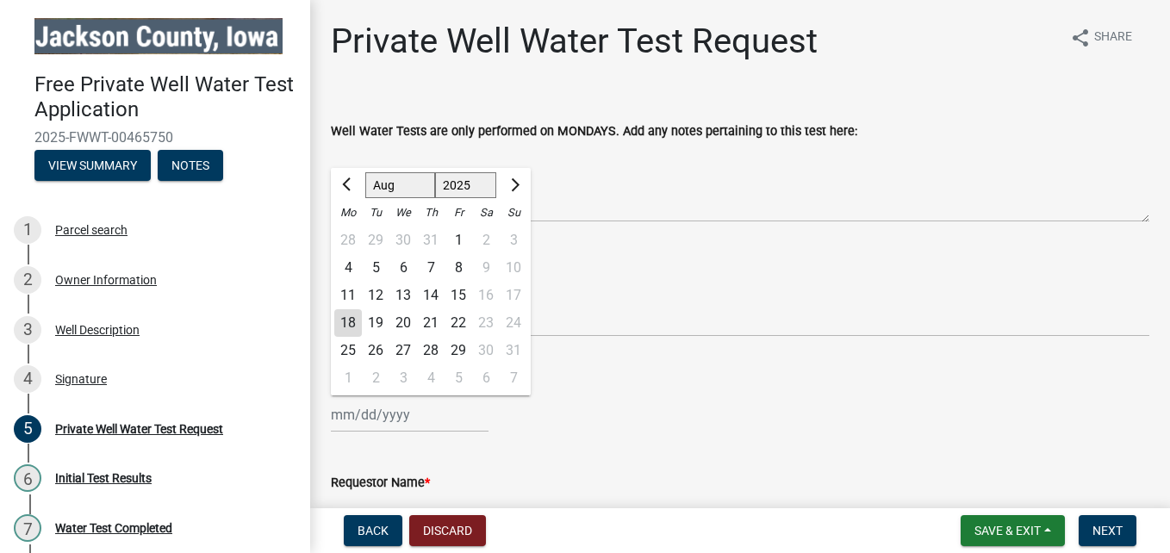
click at [347, 344] on div "25" at bounding box center [348, 351] width 28 height 28
type input "08/25/2025"
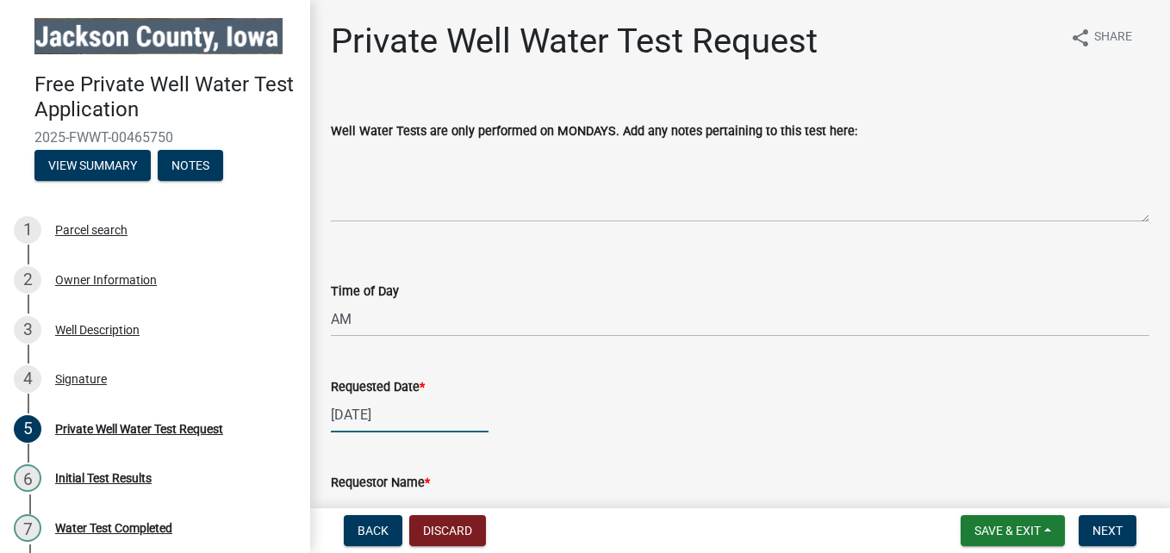
click at [370, 410] on div "08/25/2025" at bounding box center [410, 414] width 158 height 35
select select "8"
select select "2025"
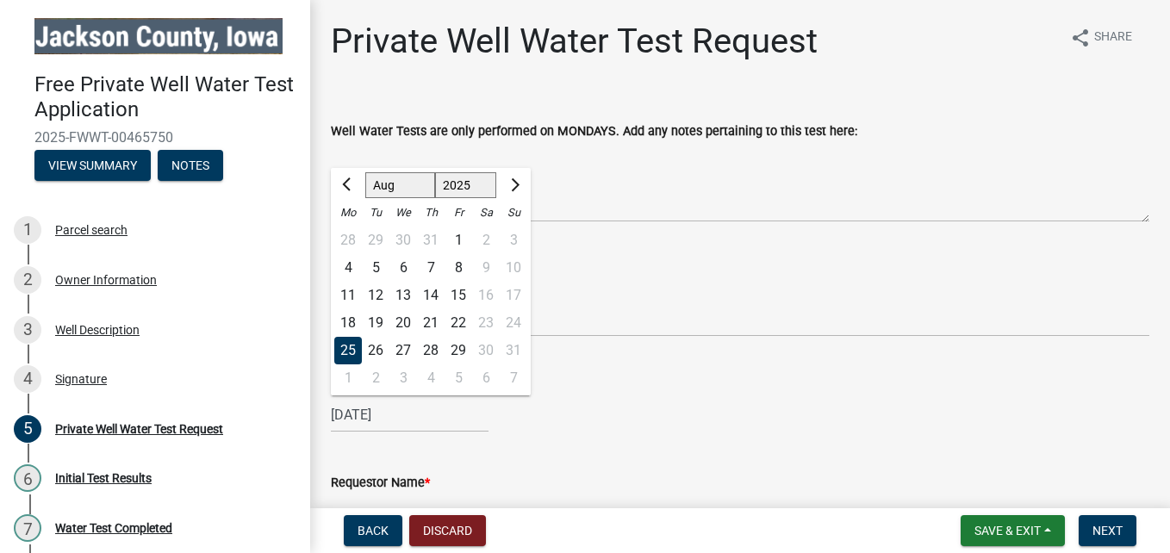
click at [345, 354] on div "25" at bounding box center [348, 351] width 28 height 28
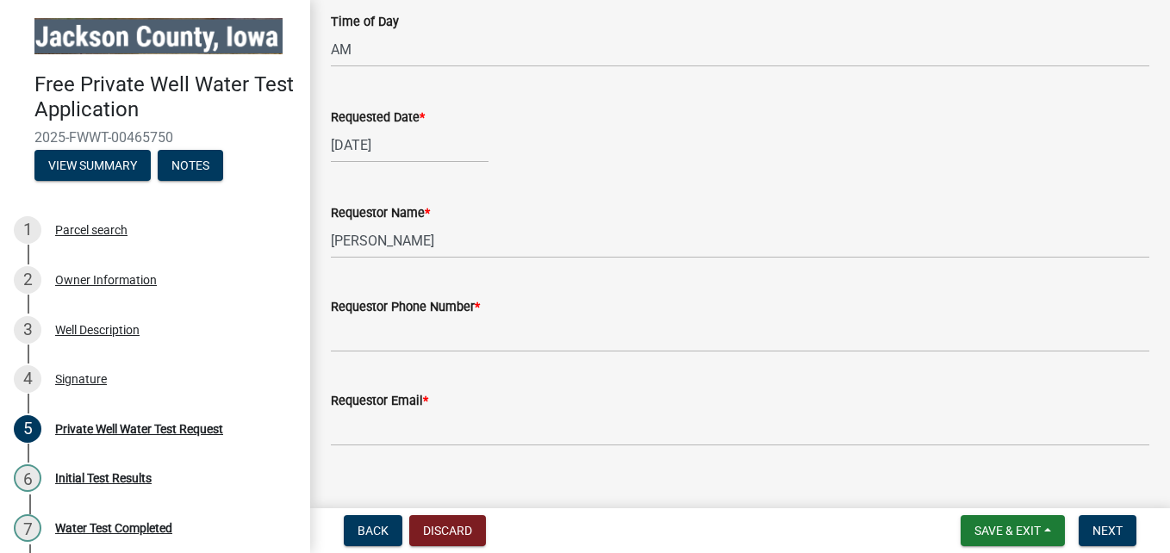
scroll to position [276, 0]
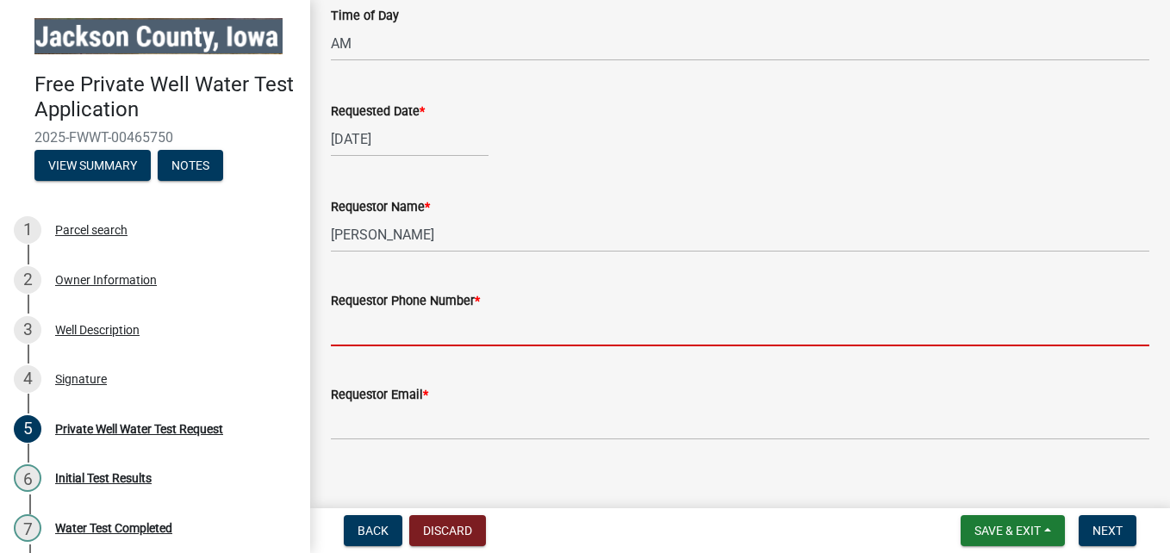
click at [387, 333] on input "Requestor Phone Number *" at bounding box center [740, 328] width 818 height 35
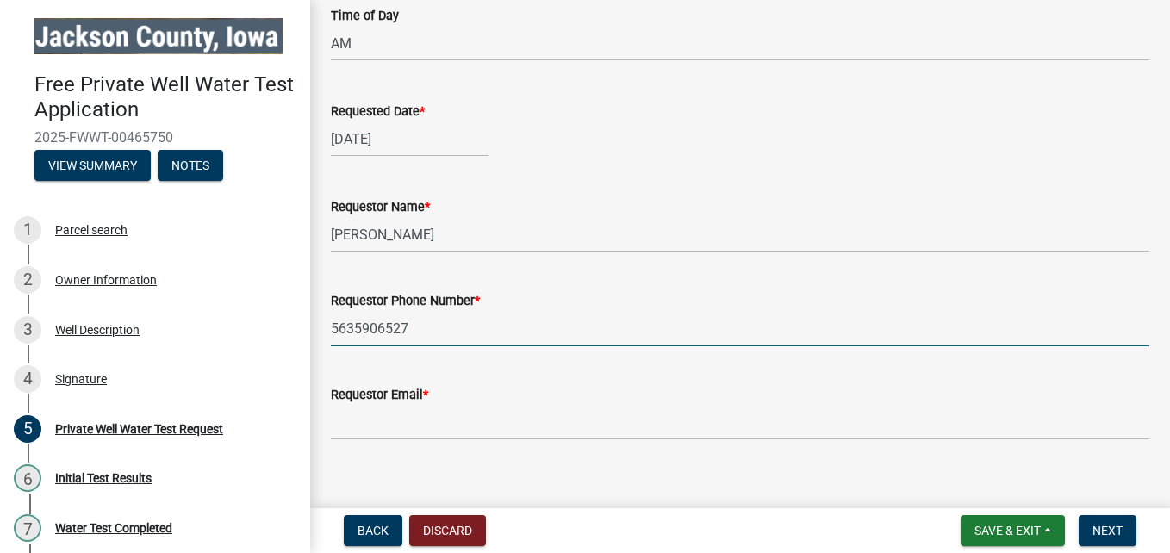
type input "5635906527"
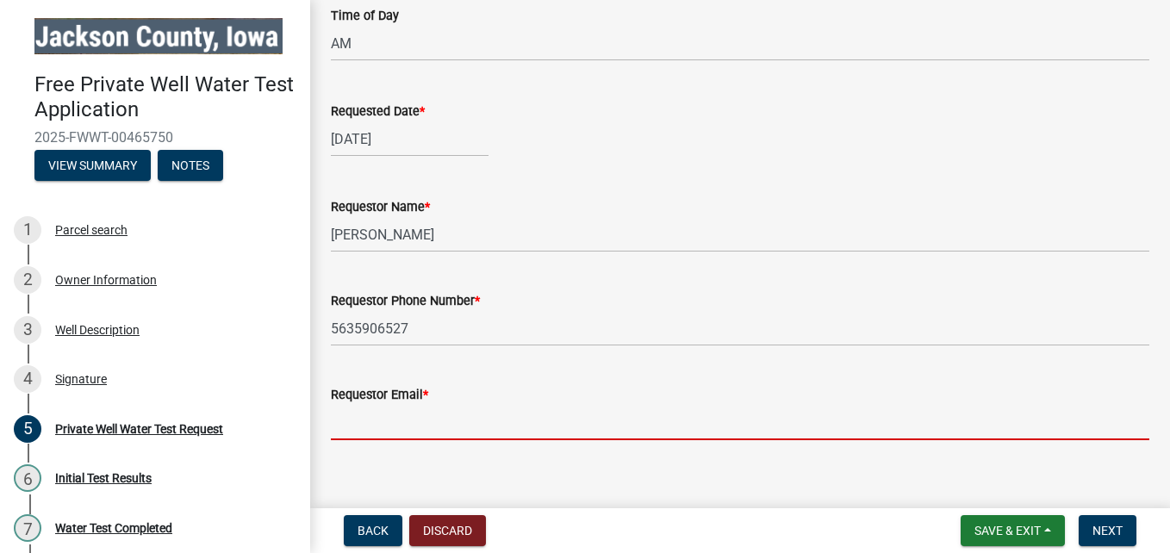
click at [364, 424] on input "Requestor Email *" at bounding box center [740, 422] width 818 height 35
type input "[EMAIL_ADDRESS][DOMAIN_NAME]"
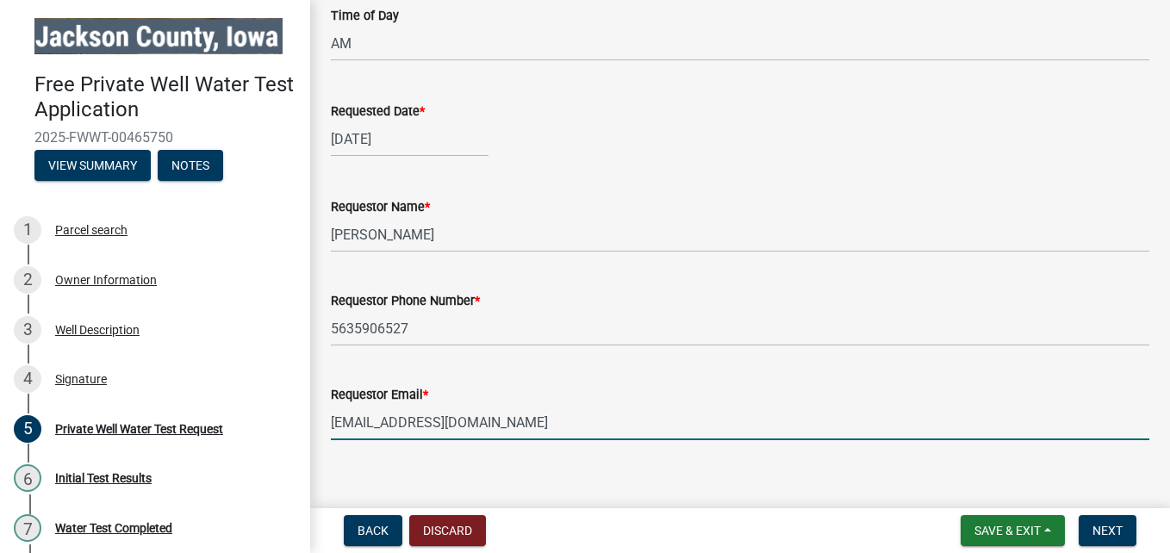
scroll to position [295, 0]
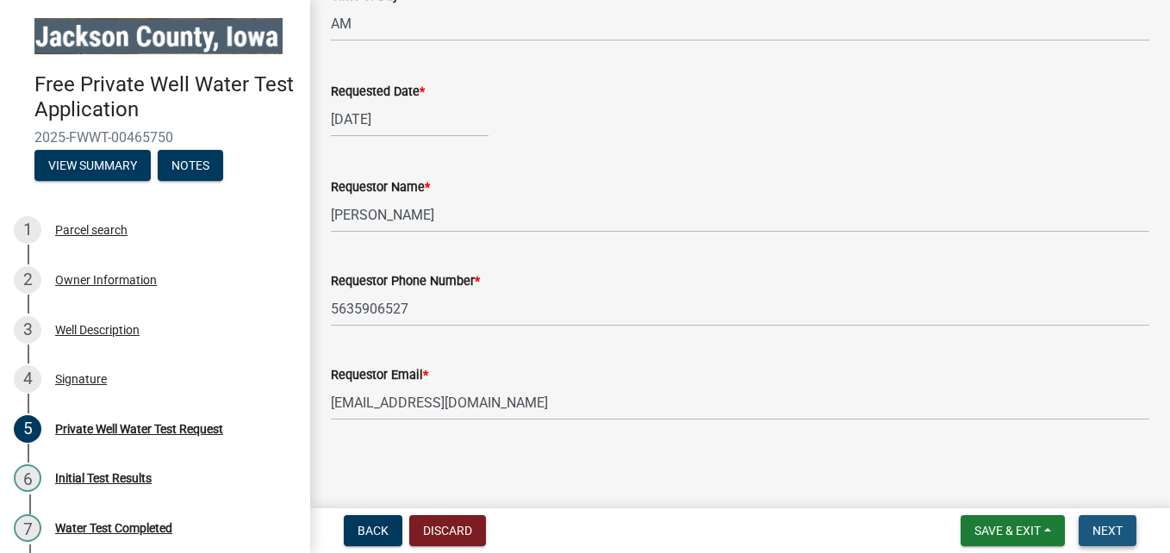
click at [1114, 528] on span "Next" at bounding box center [1107, 531] width 30 height 14
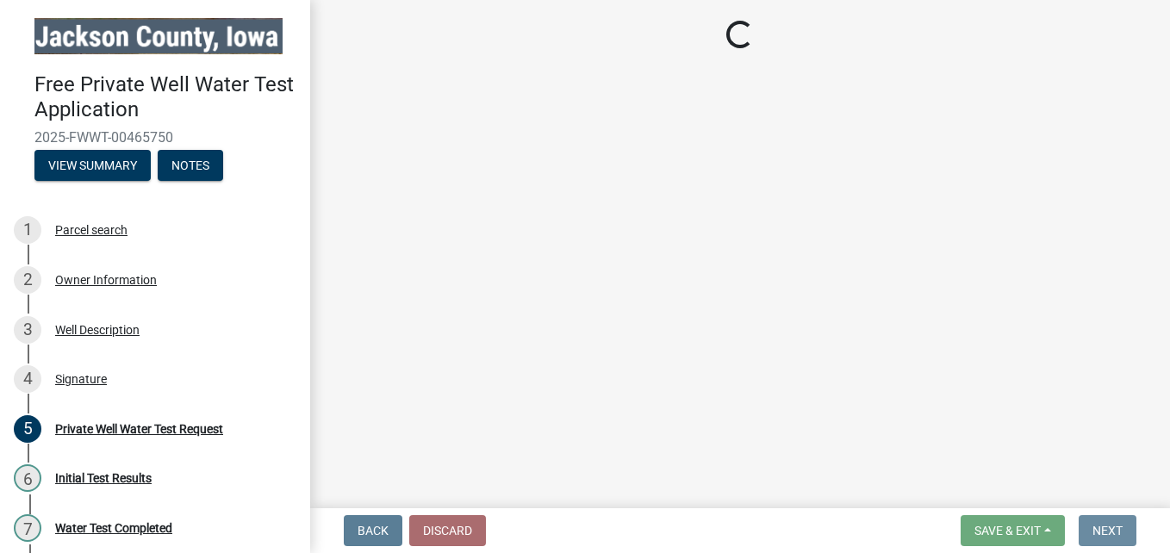
scroll to position [0, 0]
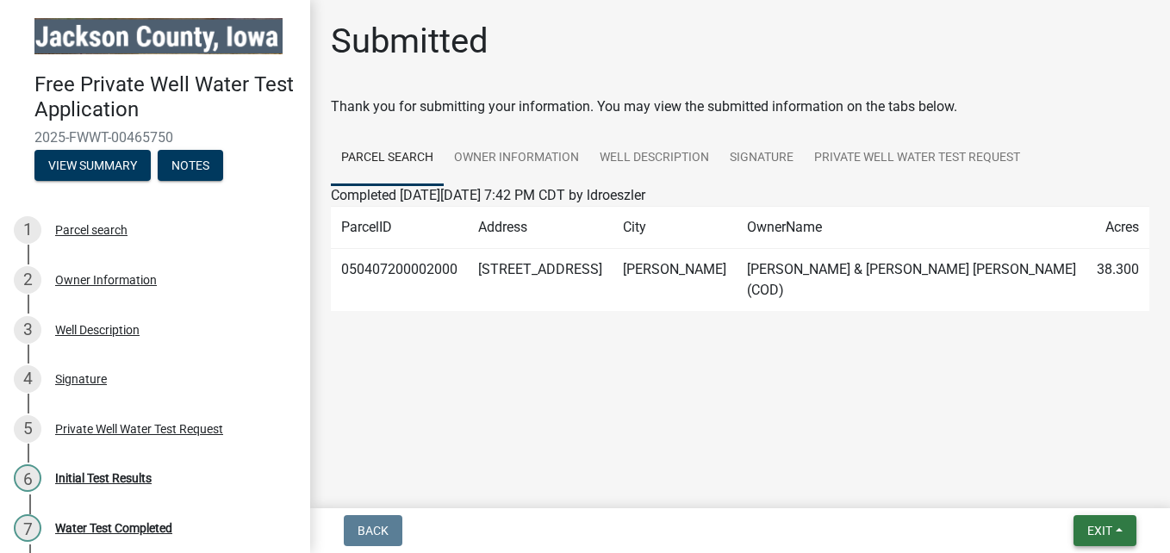
click at [1096, 531] on span "Exit" at bounding box center [1099, 531] width 25 height 14
click at [1051, 490] on button "Save & Exit" at bounding box center [1067, 485] width 138 height 41
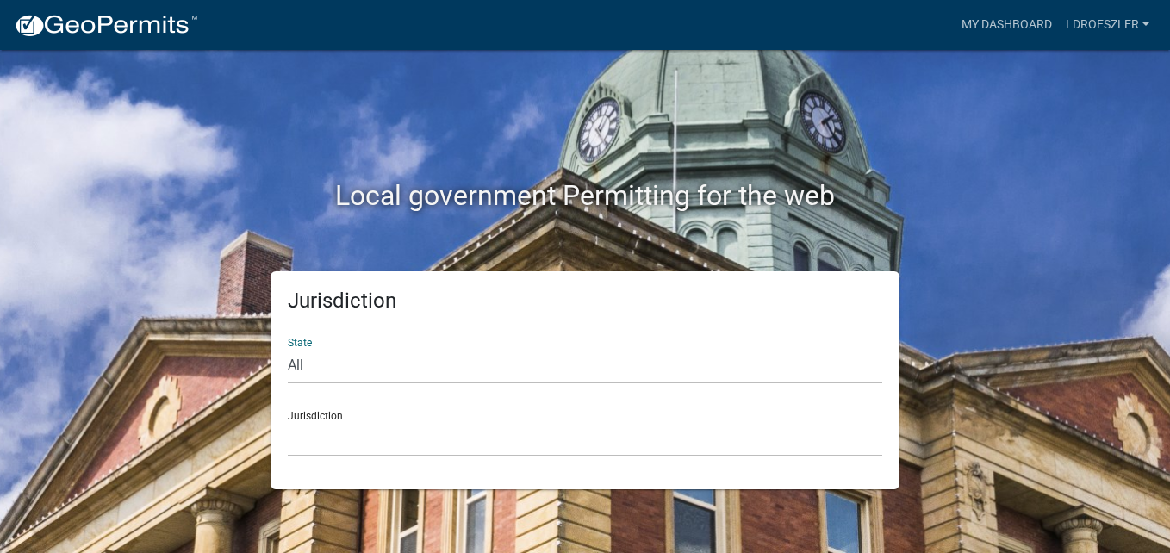
click at [325, 363] on select "All [US_STATE] [US_STATE] [US_STATE] [US_STATE] [US_STATE] [US_STATE] [US_STATE…" at bounding box center [585, 365] width 594 height 35
select select "[US_STATE]"
click at [288, 348] on select "All [US_STATE] [US_STATE] [US_STATE] [US_STATE] [US_STATE] [US_STATE] [US_STATE…" at bounding box center [585, 365] width 594 height 35
click at [327, 435] on select "[GEOGRAPHIC_DATA], [US_STATE] [GEOGRAPHIC_DATA], [US_STATE] [GEOGRAPHIC_DATA], …" at bounding box center [585, 438] width 594 height 35
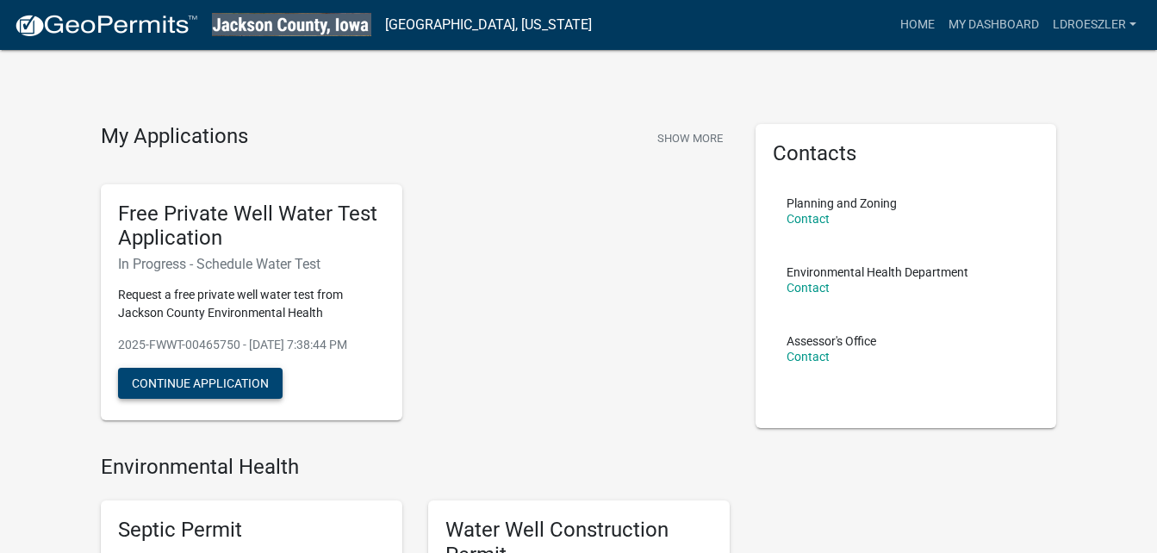
click at [195, 399] on button "Continue Application" at bounding box center [200, 383] width 164 height 31
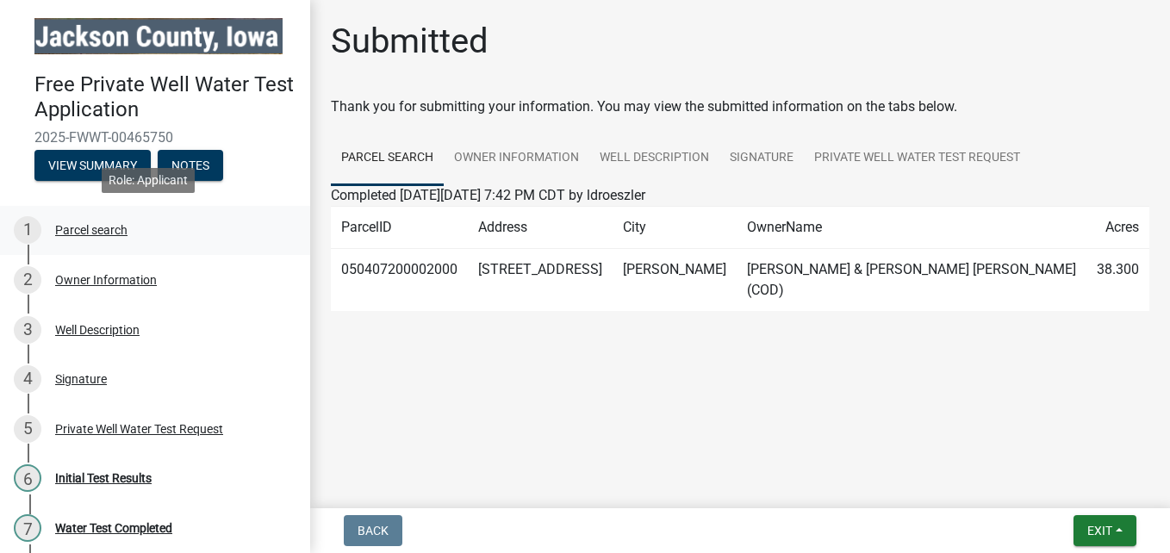
click at [95, 230] on div "Parcel search" at bounding box center [91, 230] width 72 height 12
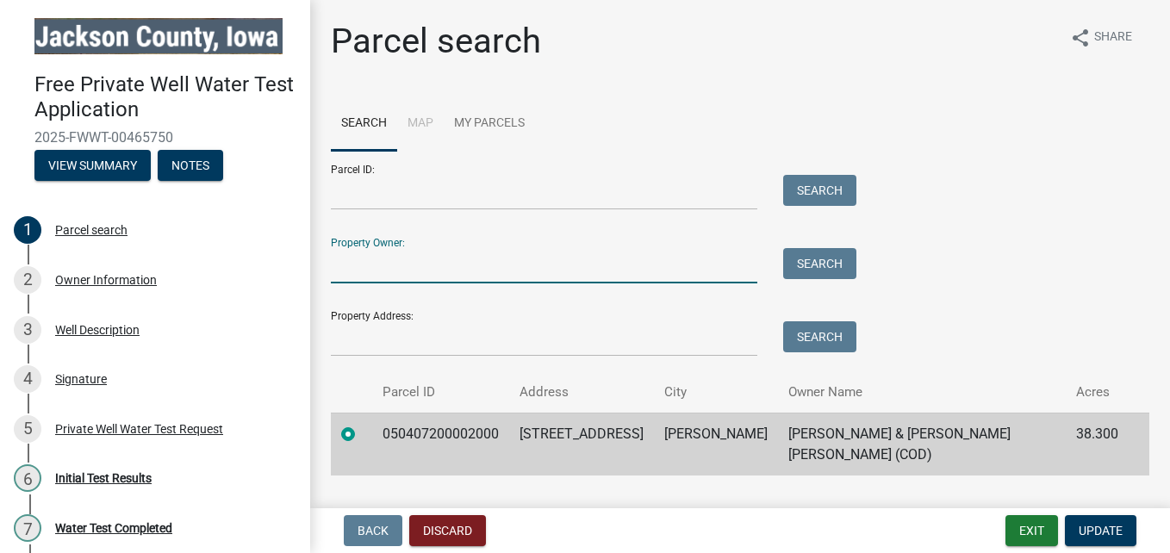
click at [369, 272] on input "Property Owner:" at bounding box center [544, 265] width 426 height 35
type input "Mark & Lisa Droeszler"
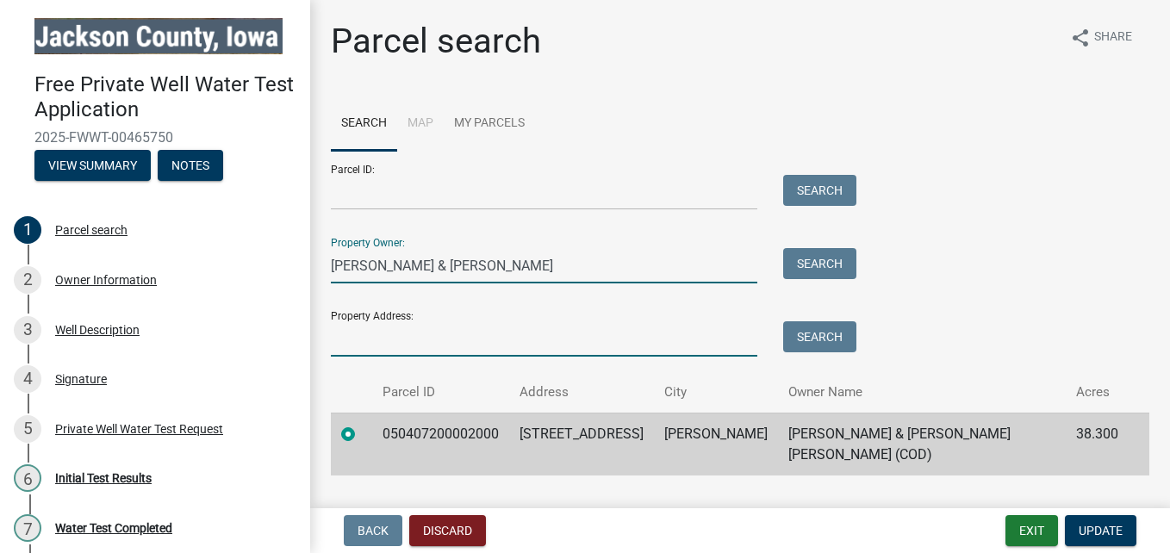
type input "[STREET_ADDRESS]"
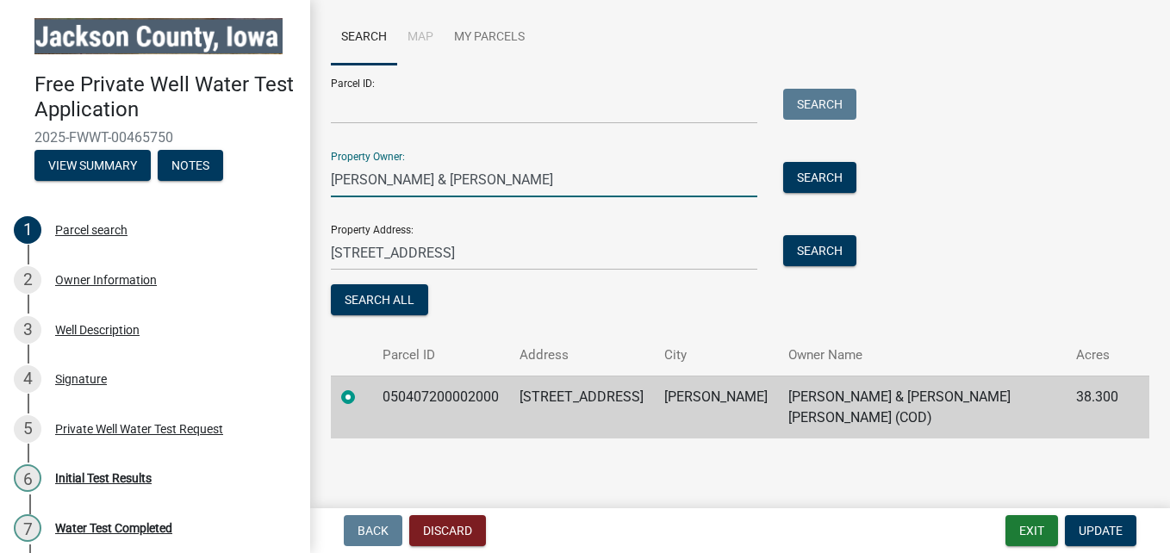
scroll to position [90, 0]
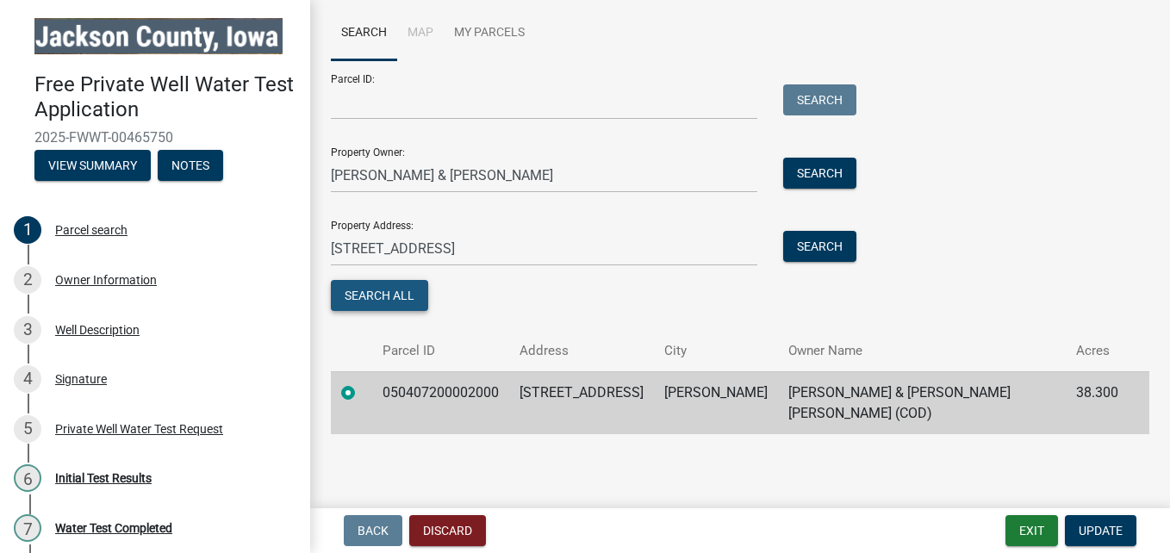
click at [378, 295] on button "Search All" at bounding box center [379, 295] width 97 height 31
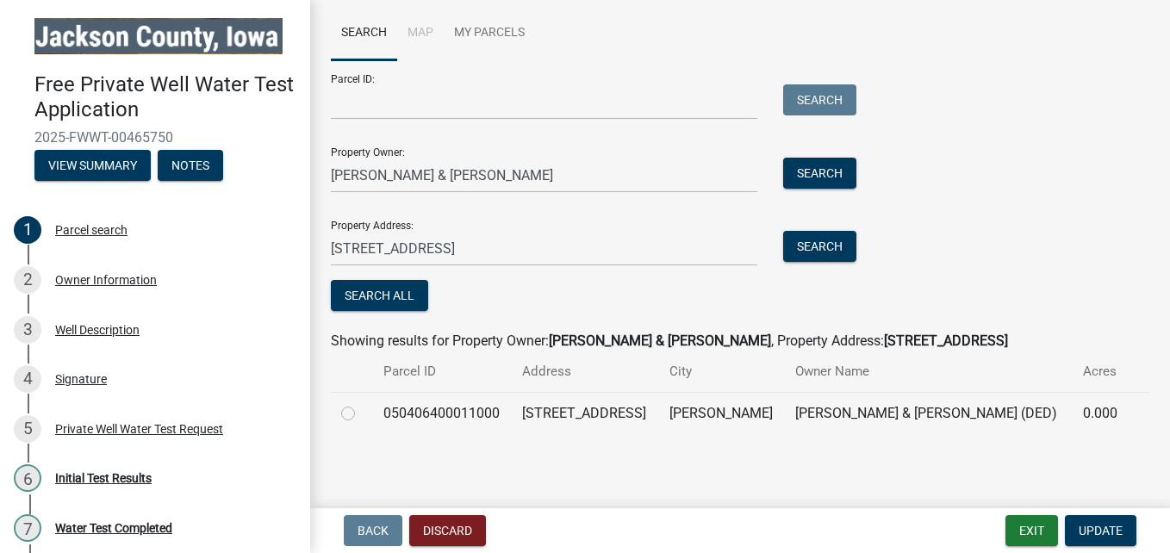
click at [362, 403] on label at bounding box center [362, 403] width 0 height 0
click at [362, 414] on input "radio" at bounding box center [367, 408] width 11 height 11
radio input "true"
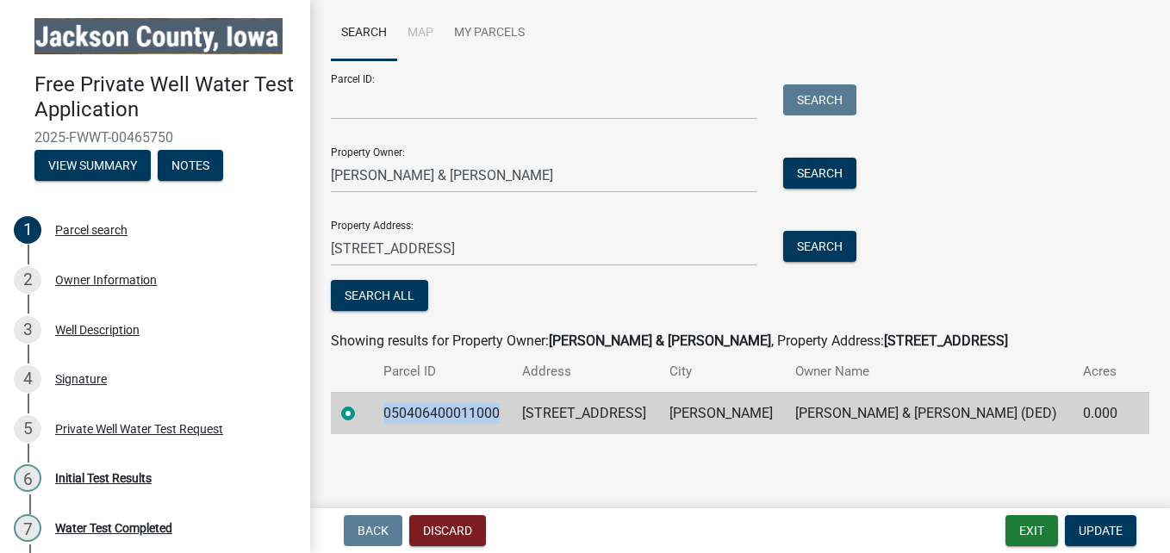
click at [362, 403] on label at bounding box center [362, 403] width 0 height 0
click at [362, 414] on input "radio" at bounding box center [367, 408] width 11 height 11
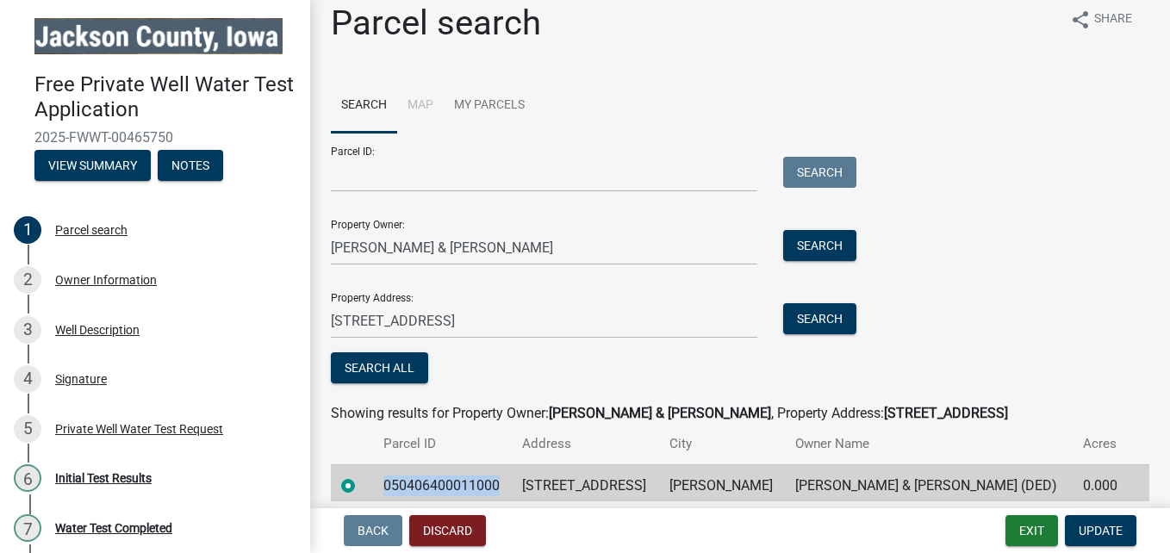
scroll to position [0, 0]
